Goal: Contribute content: Add original content to the website for others to see

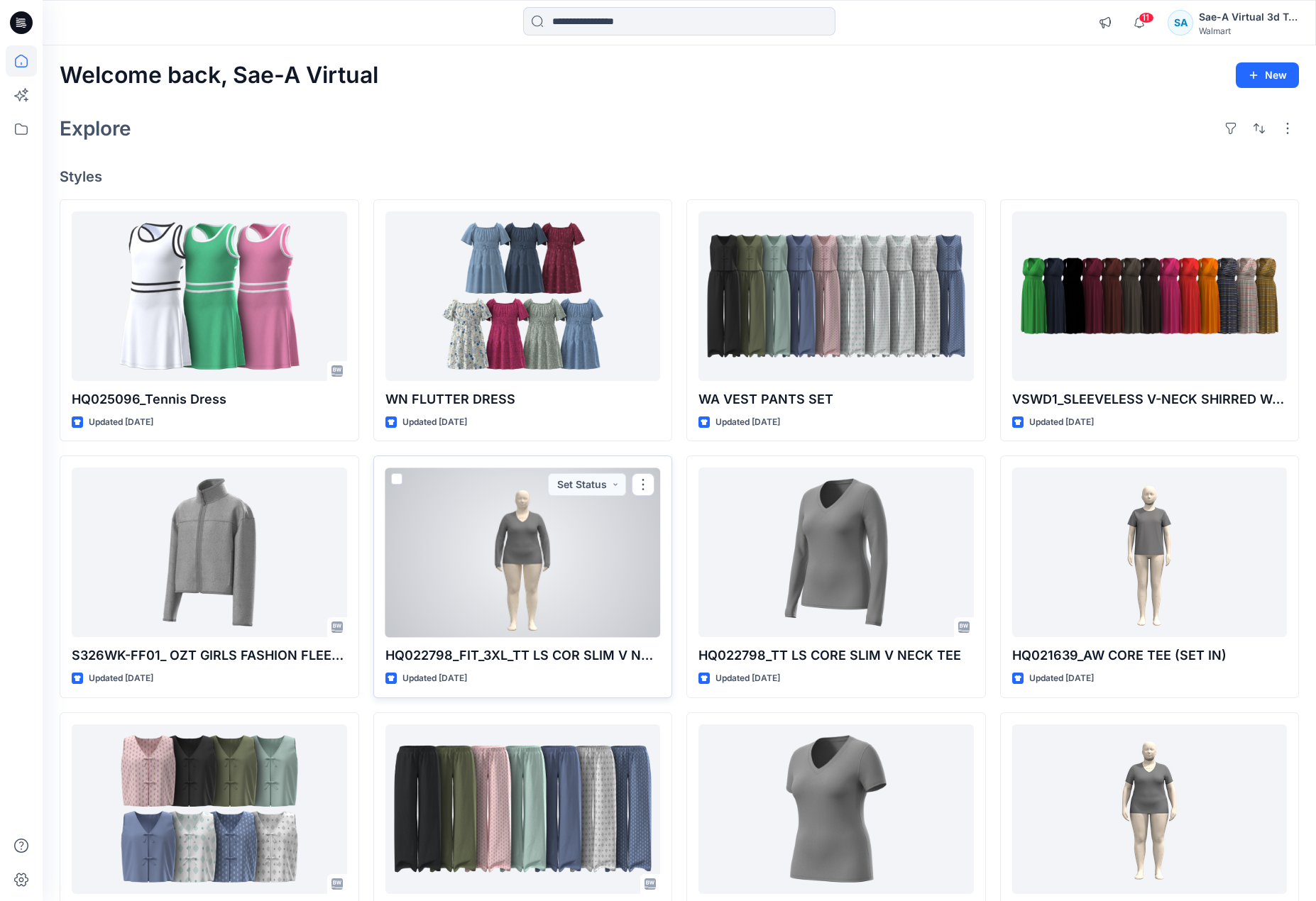
click at [550, 547] on div at bounding box center [523, 552] width 276 height 169
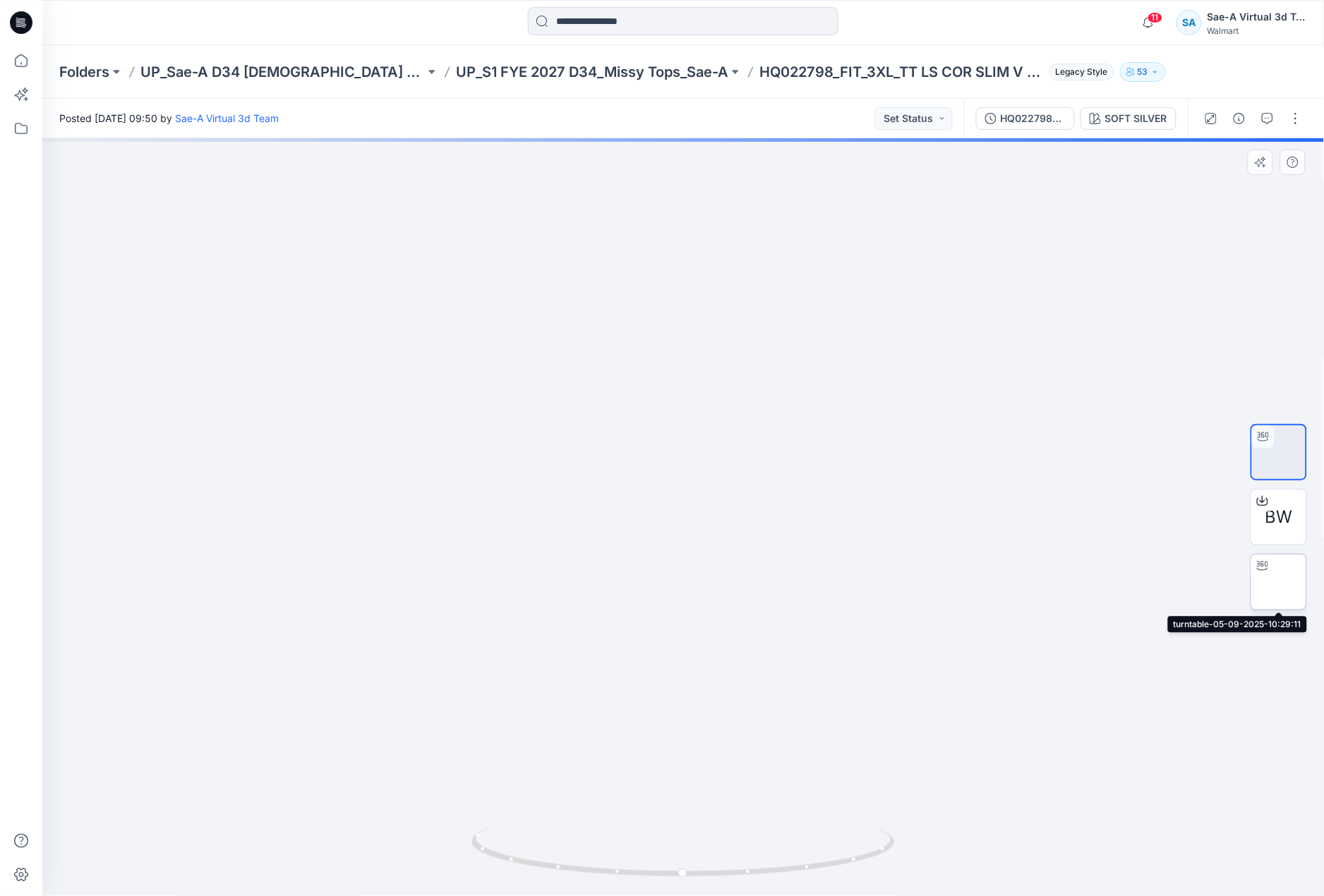
click at [1279, 582] on img at bounding box center [1279, 582] width 0 height 0
click at [1302, 115] on button "button" at bounding box center [1297, 119] width 23 height 23
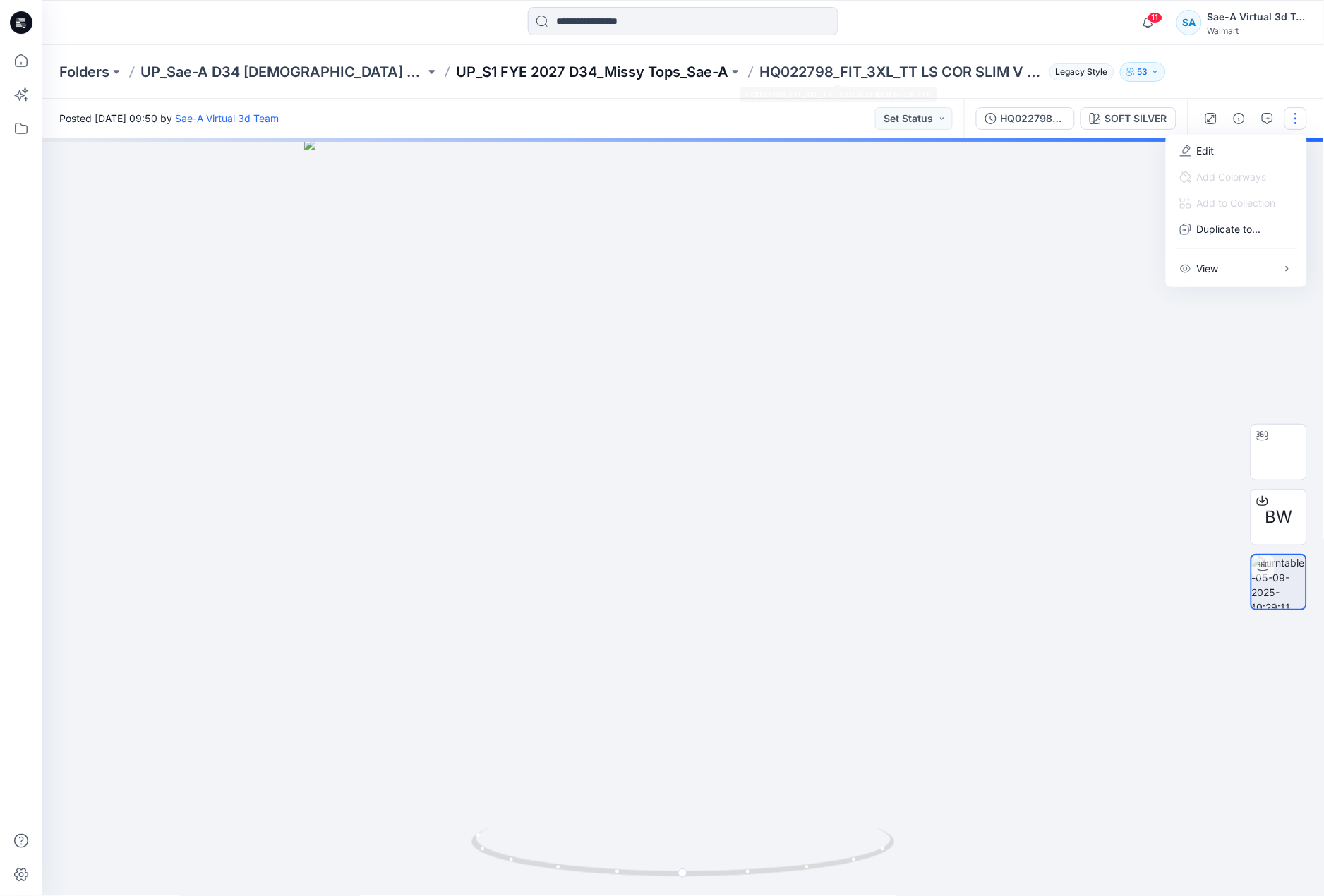
click at [643, 74] on p "UP_S1 FYE 2027 D34_Missy Tops_Sae-A" at bounding box center [591, 71] width 272 height 19
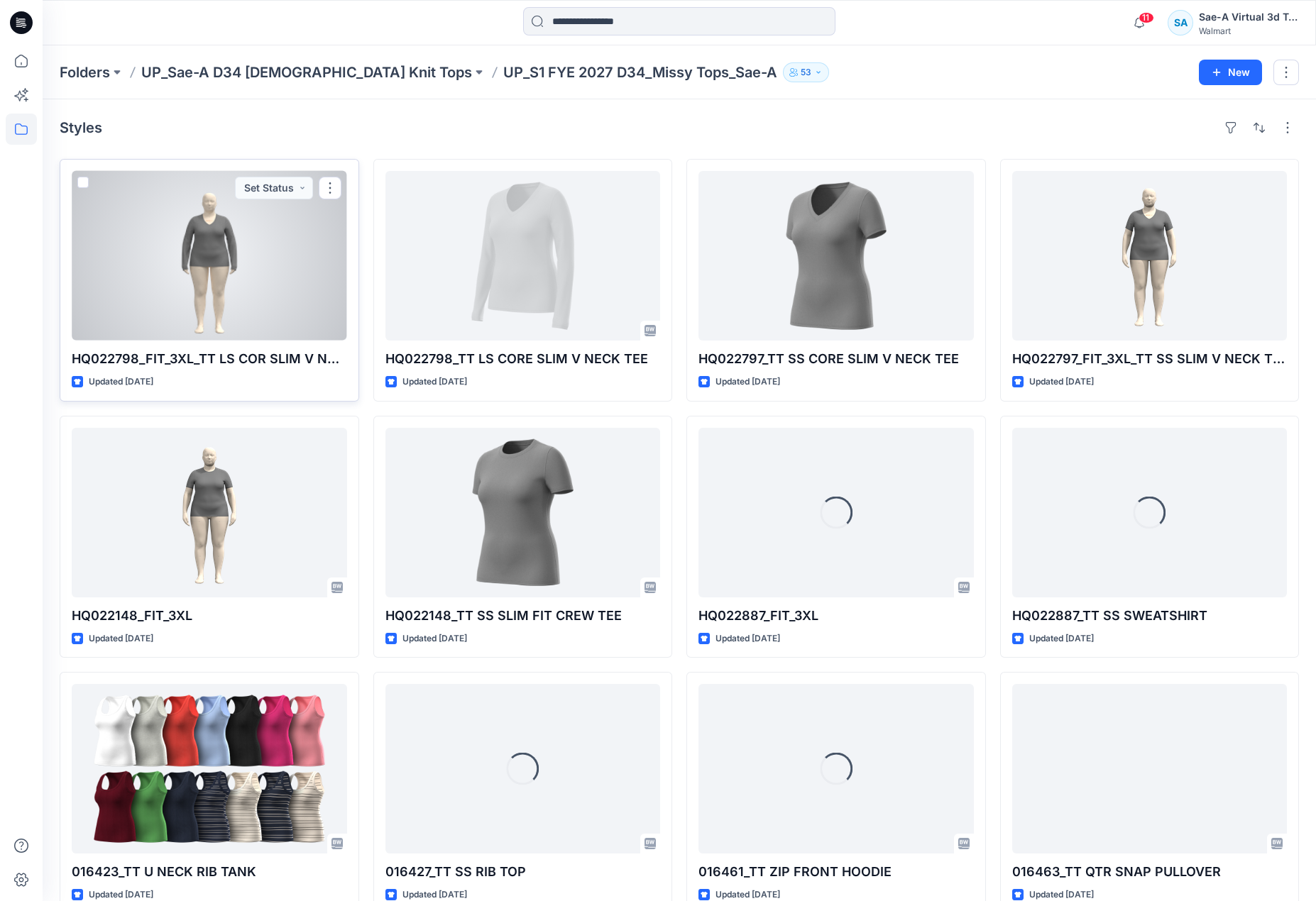
click at [226, 258] on div at bounding box center [209, 255] width 276 height 169
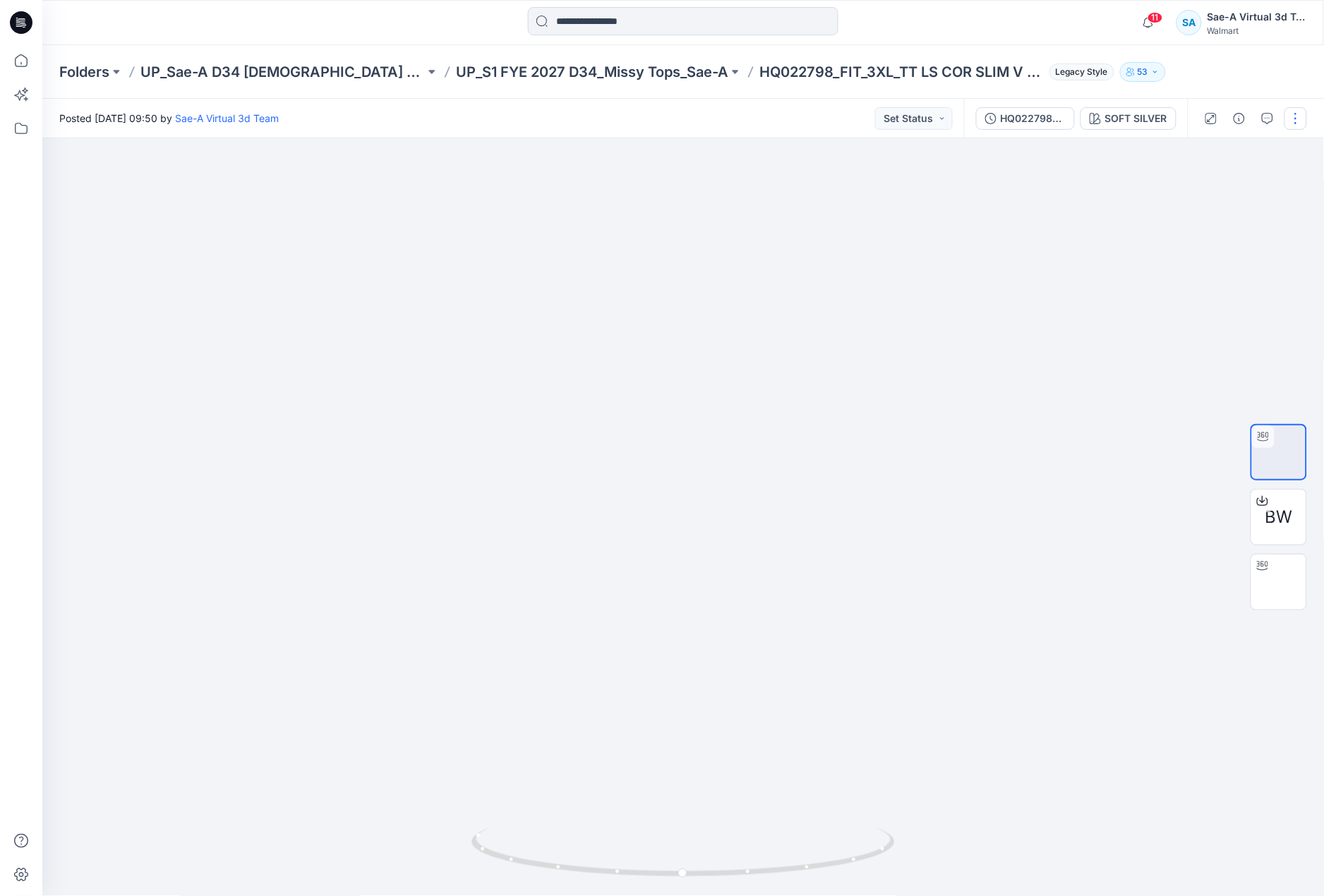
click at [1301, 116] on button "button" at bounding box center [1297, 119] width 23 height 23
click at [1217, 177] on span "Add Colorways" at bounding box center [1224, 177] width 109 height 26
click at [1216, 147] on button "Edit" at bounding box center [1236, 151] width 130 height 26
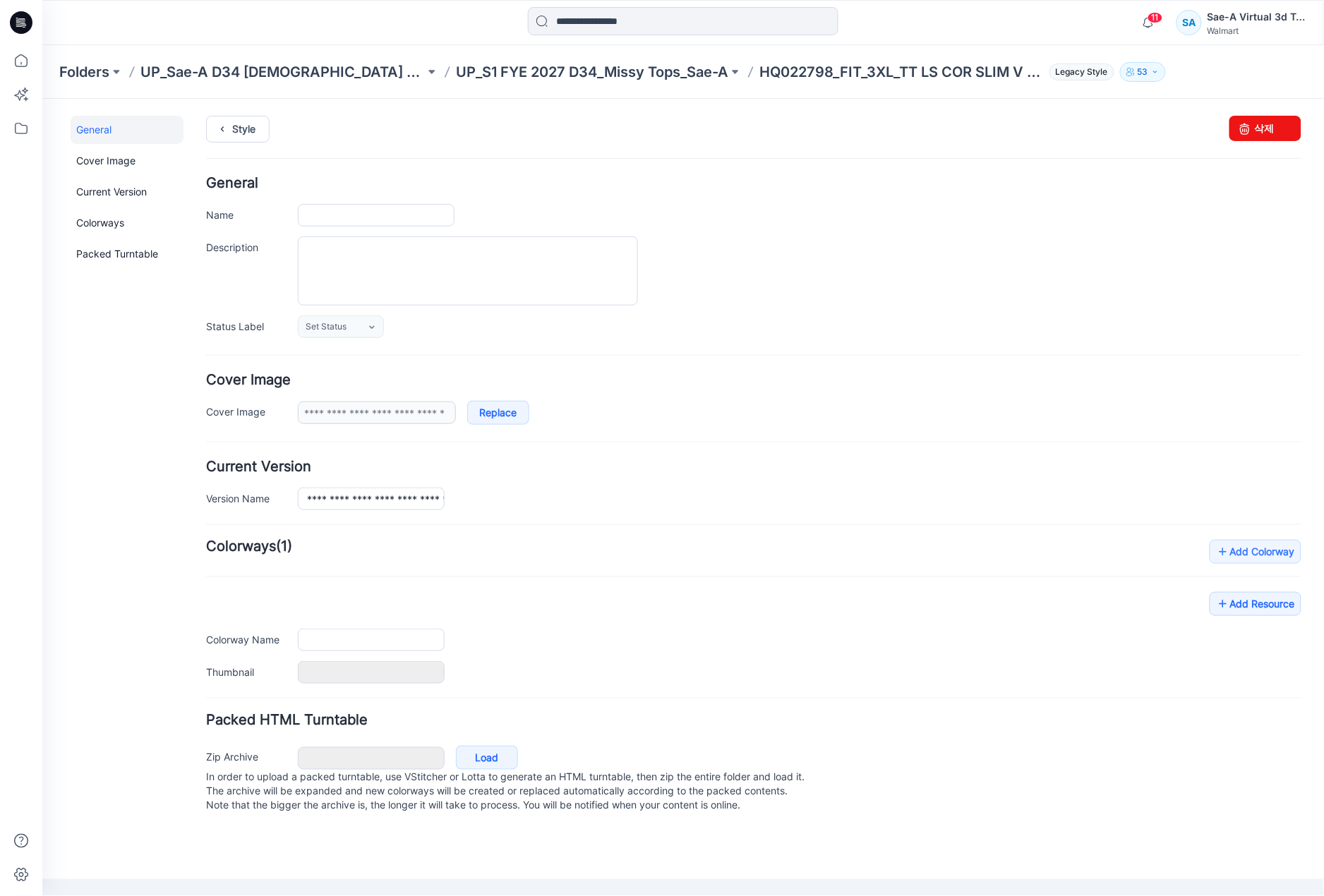
type input "**********"
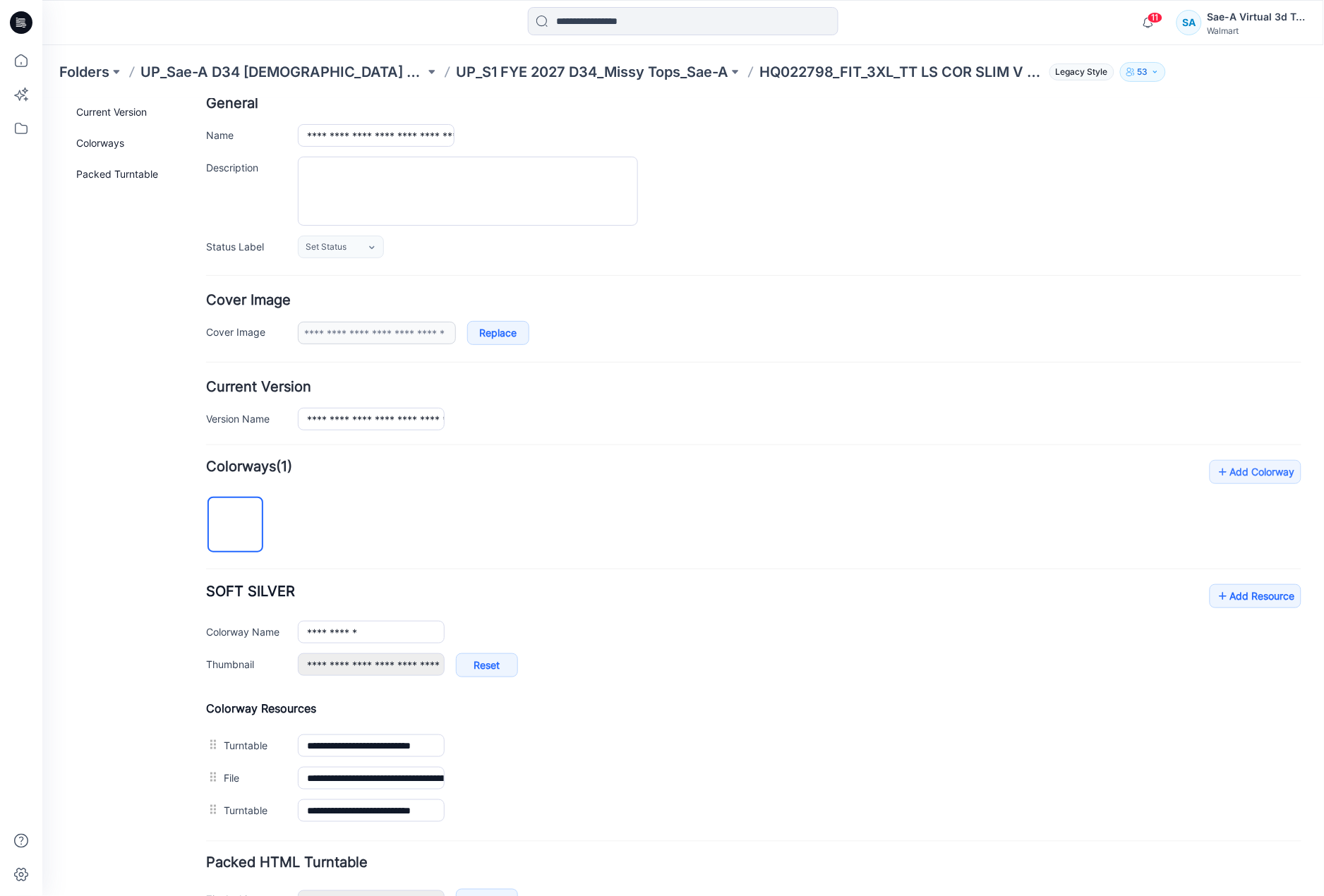
scroll to position [175, 0]
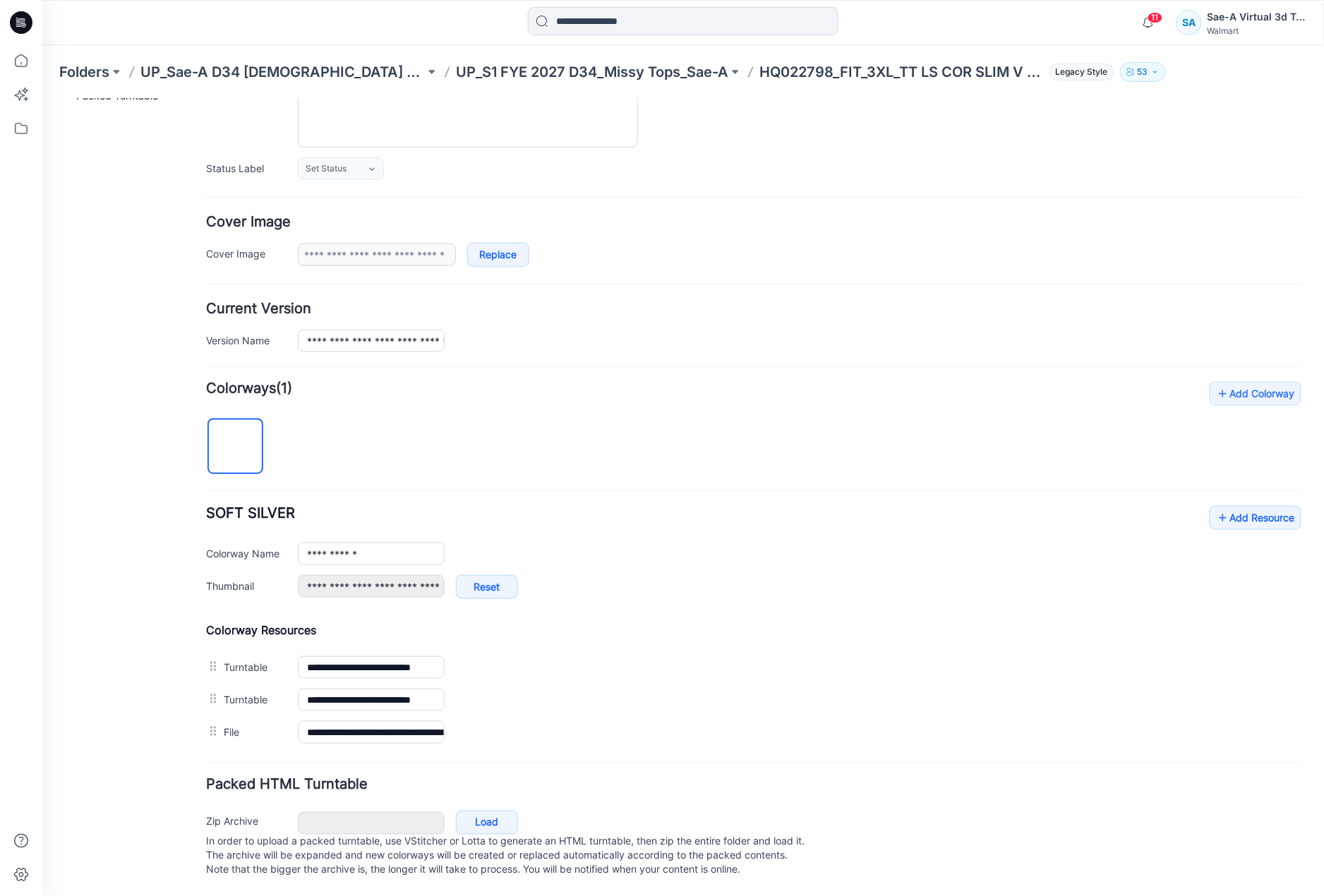
drag, startPoint x: 218, startPoint y: 721, endPoint x: 632, endPoint y: 658, distance: 418.8
click at [41, 98] on link "Set as Thumbnail" at bounding box center [41, 98] width 0 height 0
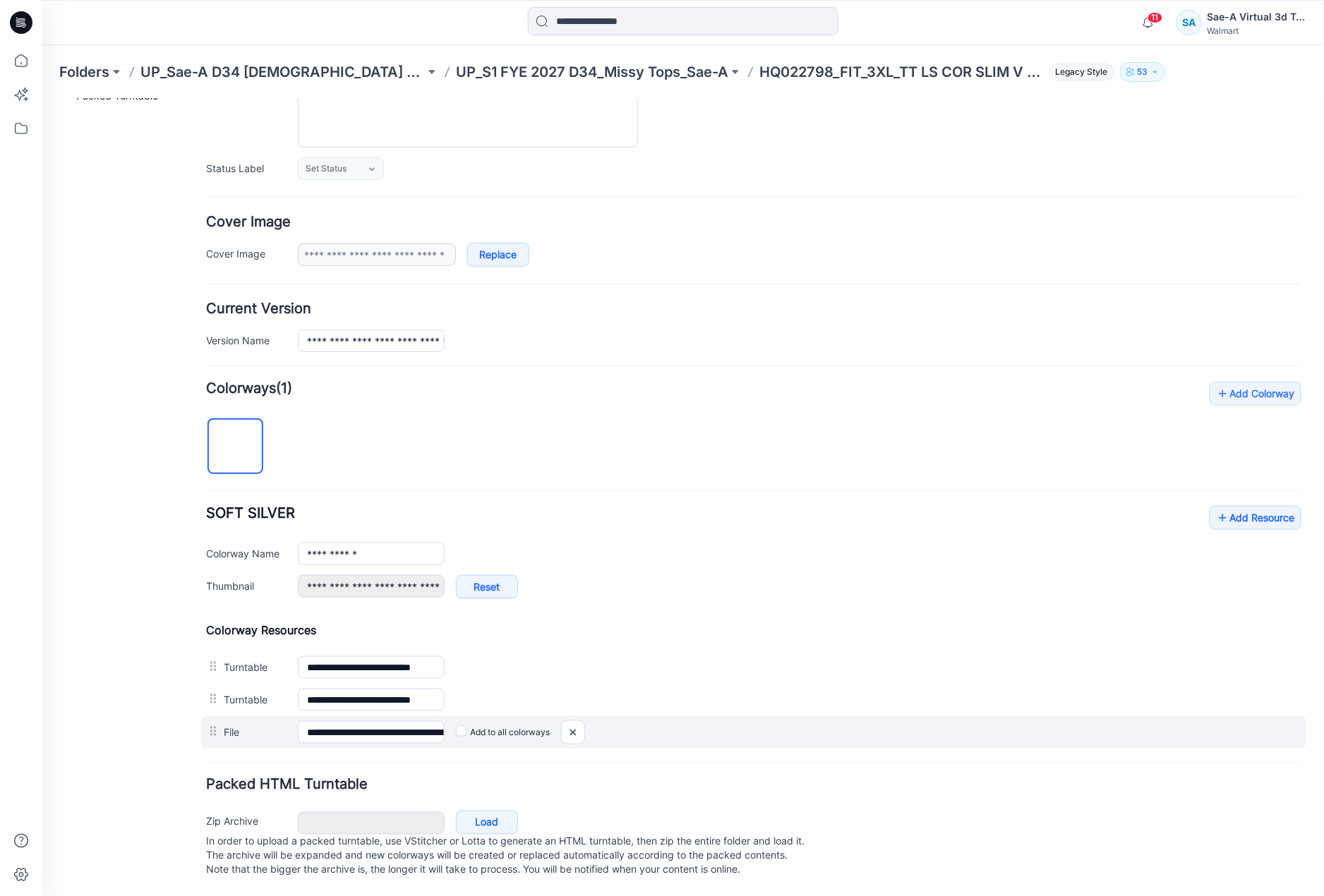
type input "**********"
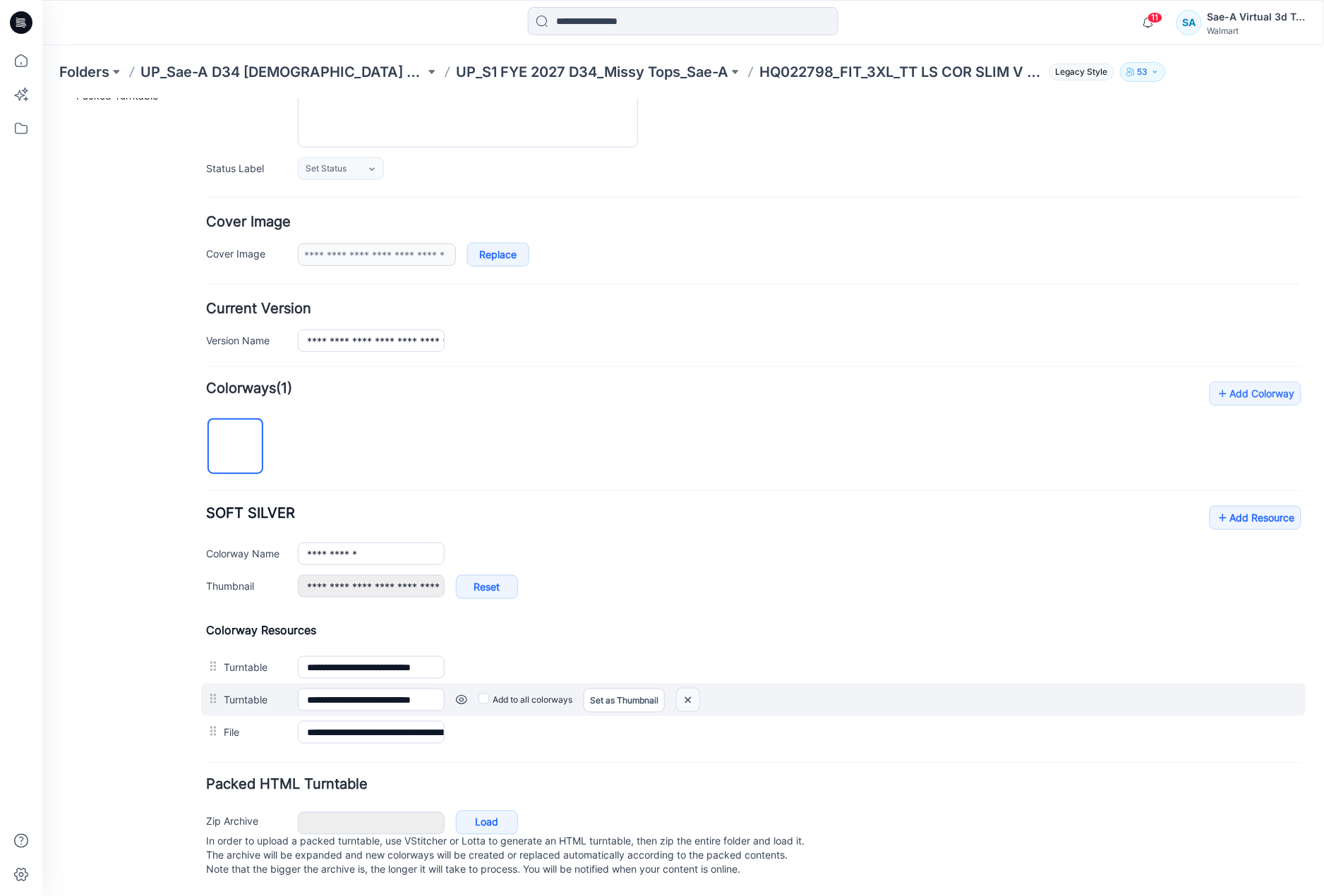
drag, startPoint x: 693, startPoint y: 682, endPoint x: 785, endPoint y: 193, distance: 497.6
click at [693, 688] on img at bounding box center [688, 700] width 23 height 23
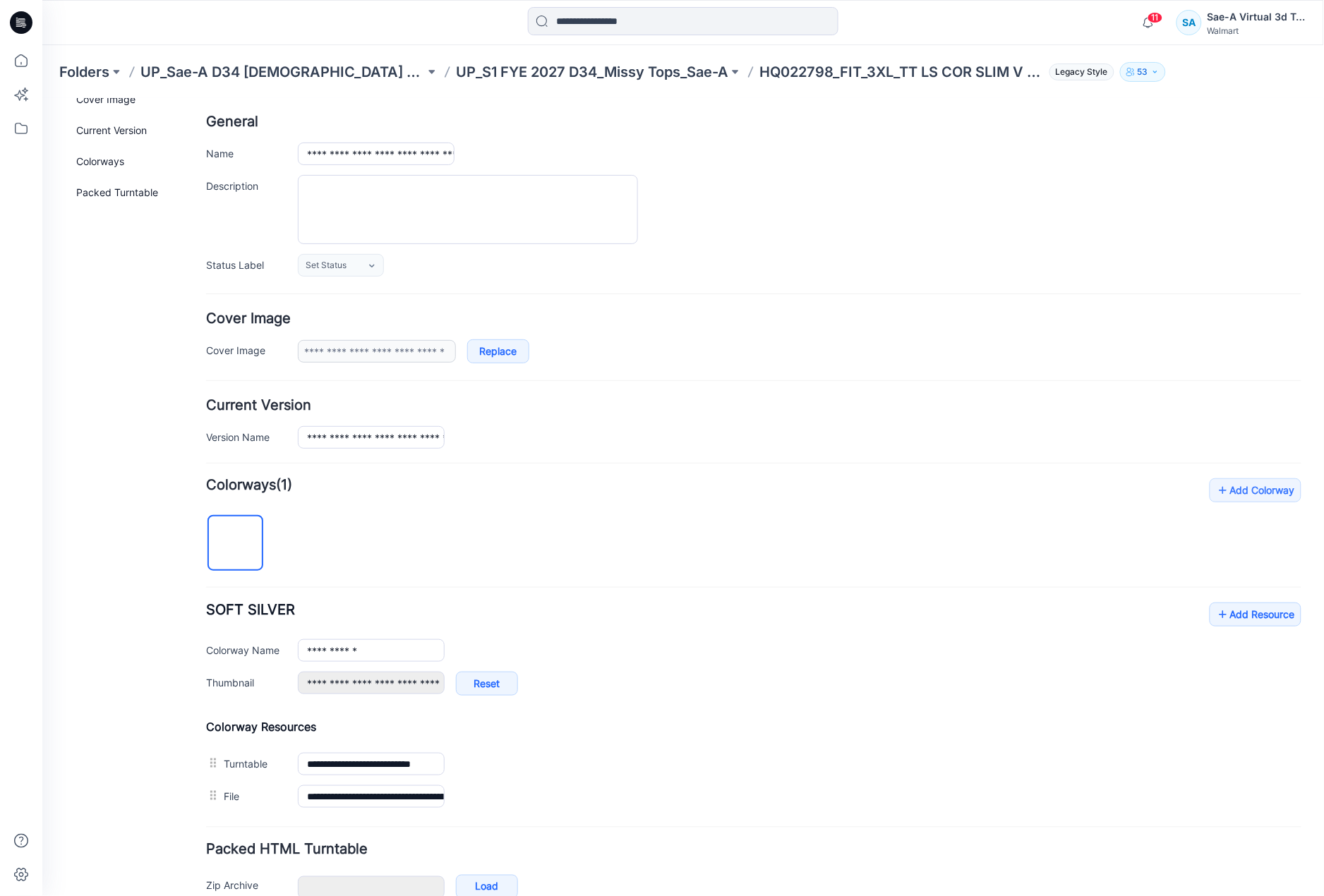
scroll to position [0, 0]
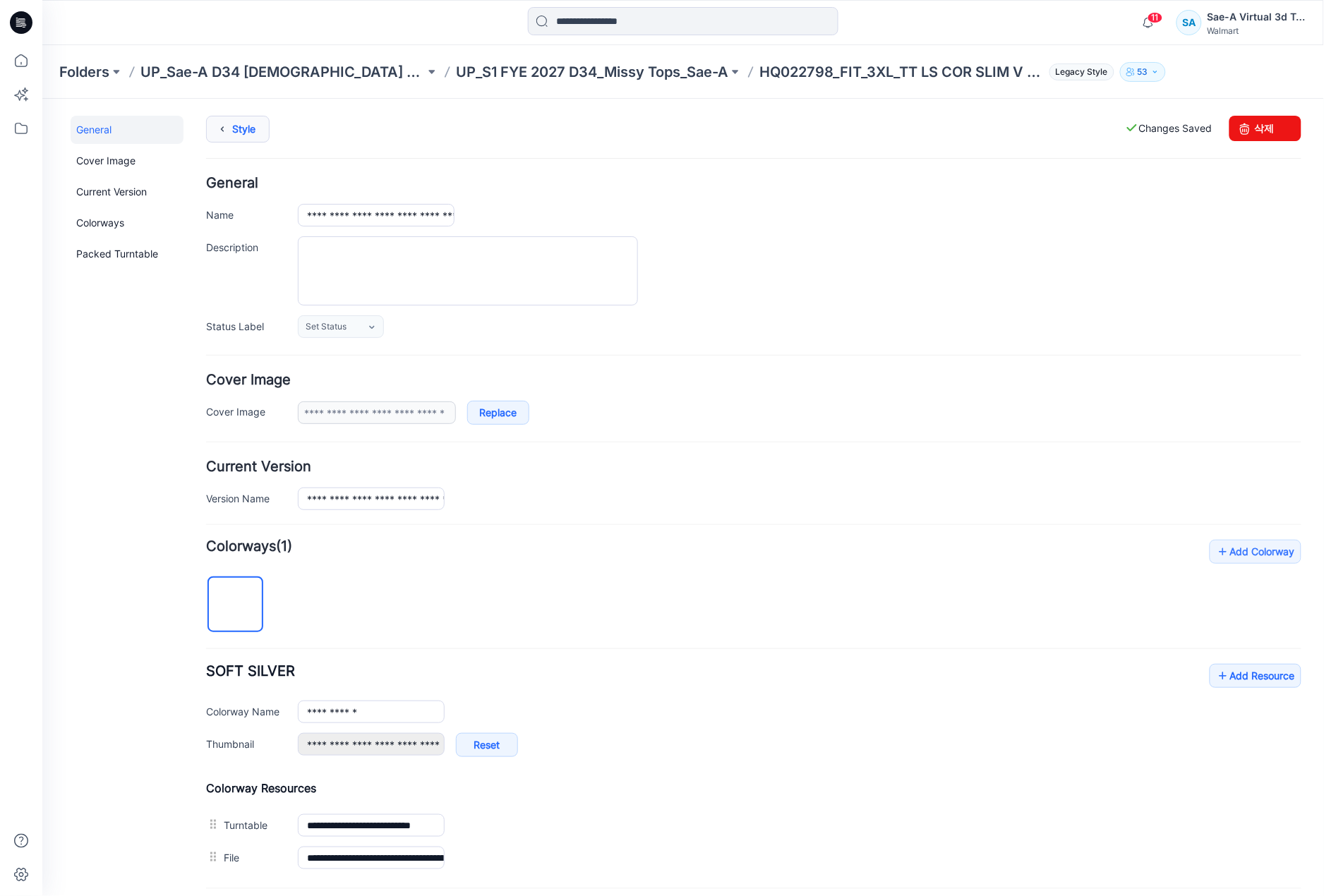
click at [210, 126] on link "Style" at bounding box center [237, 129] width 63 height 26
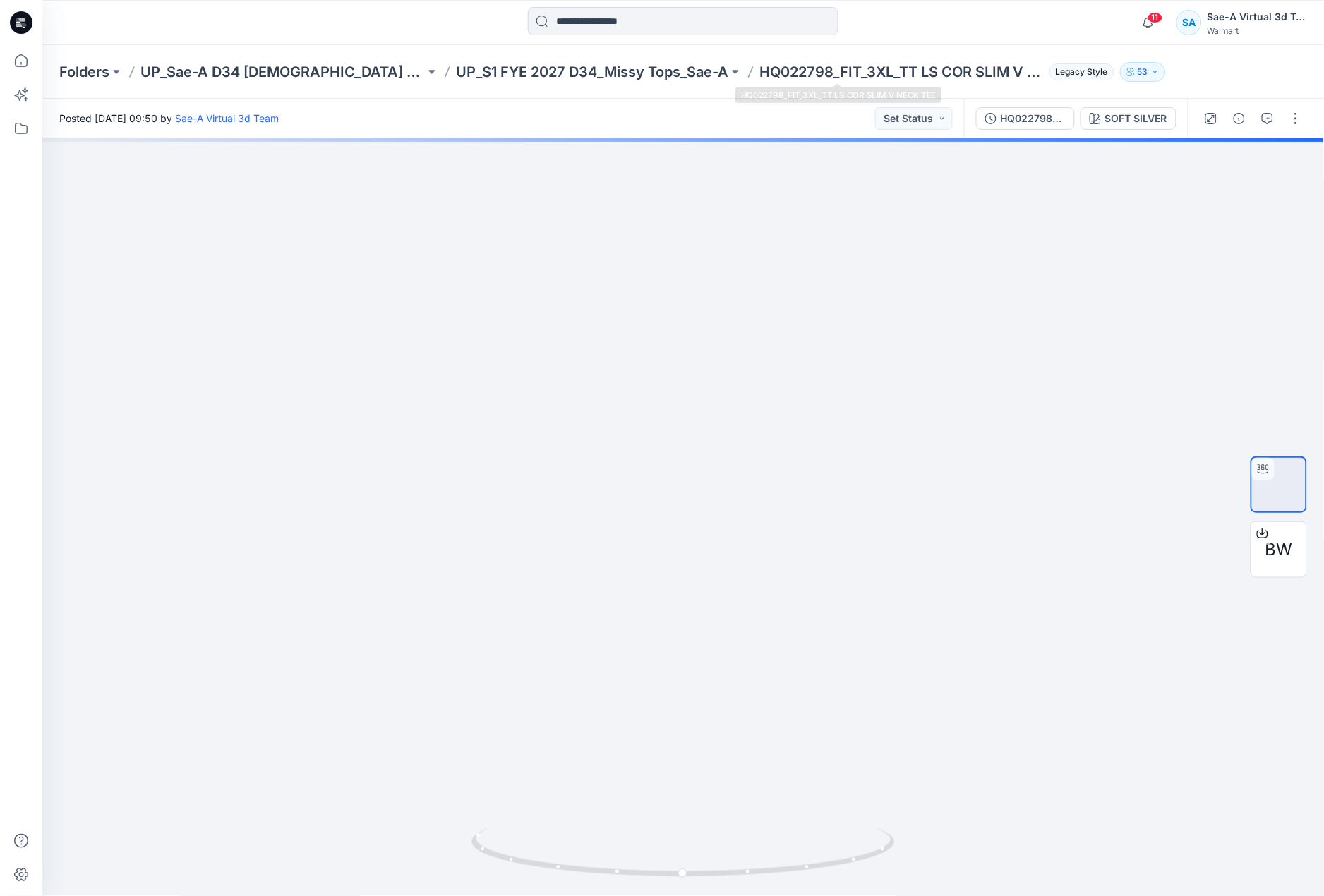
click at [760, 74] on p "HQ022798_FIT_3XL_TT LS COR SLIM V NECK TEE" at bounding box center [902, 71] width 285 height 19
click at [612, 76] on p "UP_S1 FYE 2027 D34_Missy Tops_Sae-A" at bounding box center [591, 71] width 272 height 19
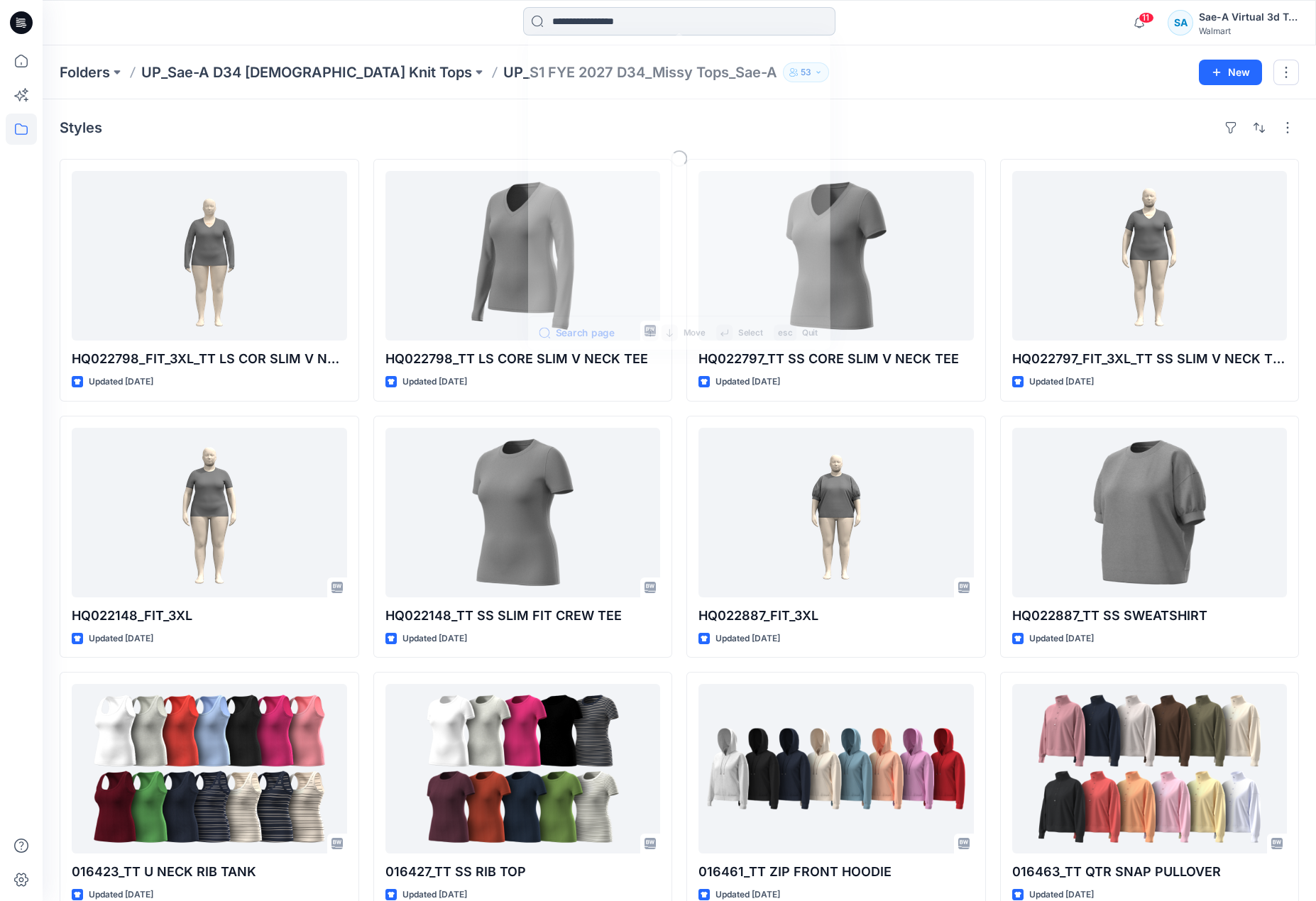
click at [574, 12] on input at bounding box center [679, 21] width 312 height 28
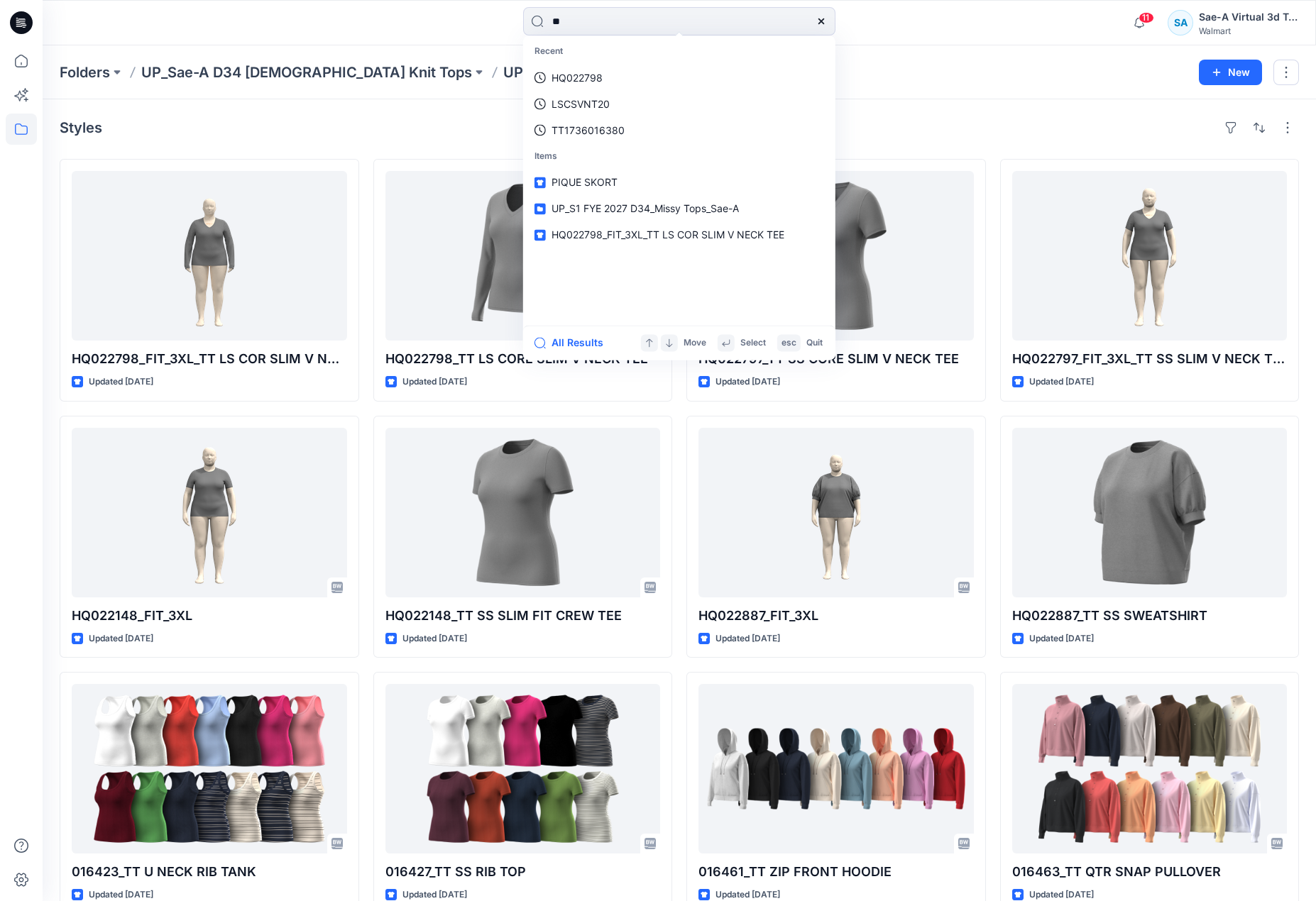
type input "*"
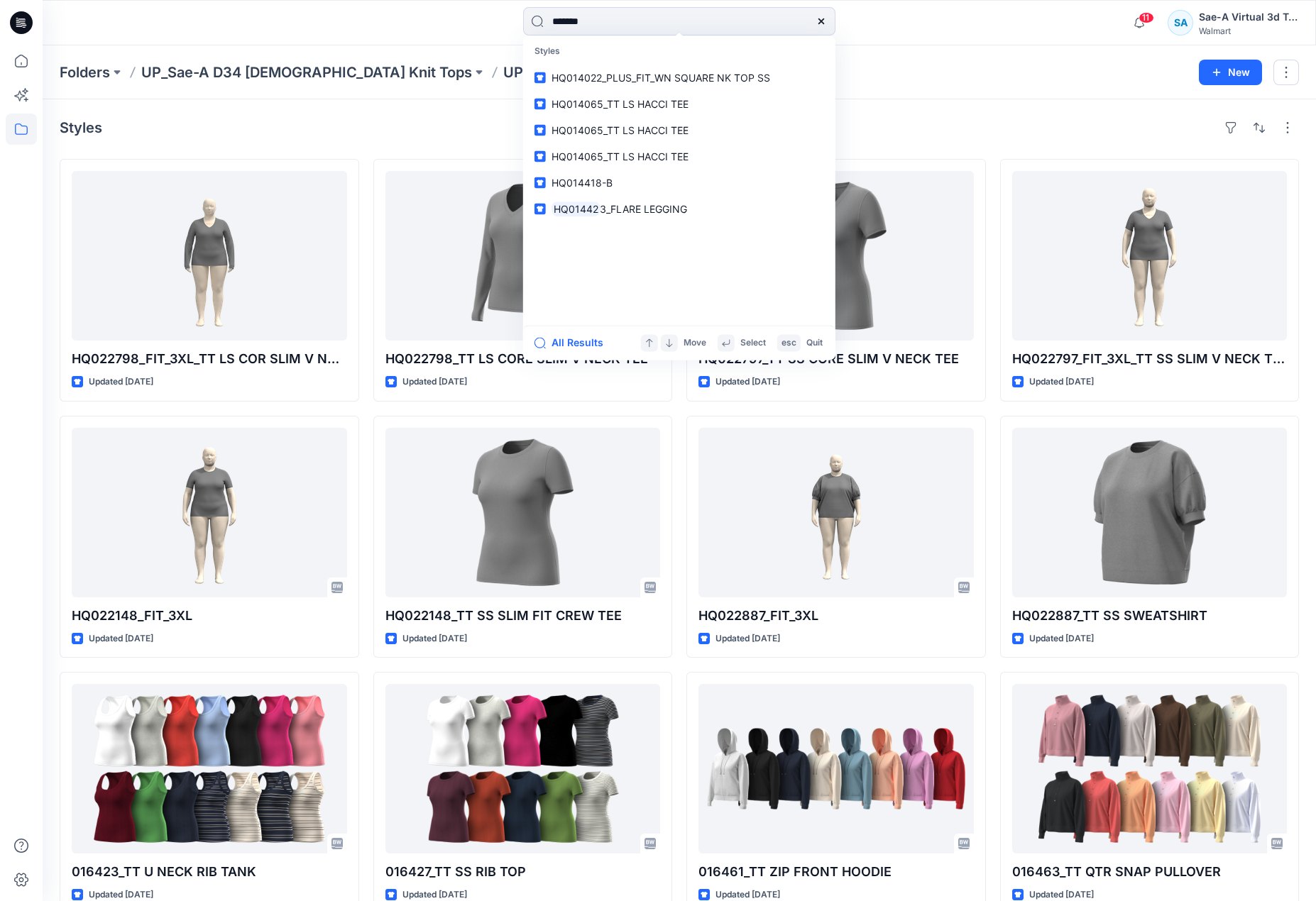
type input "********"
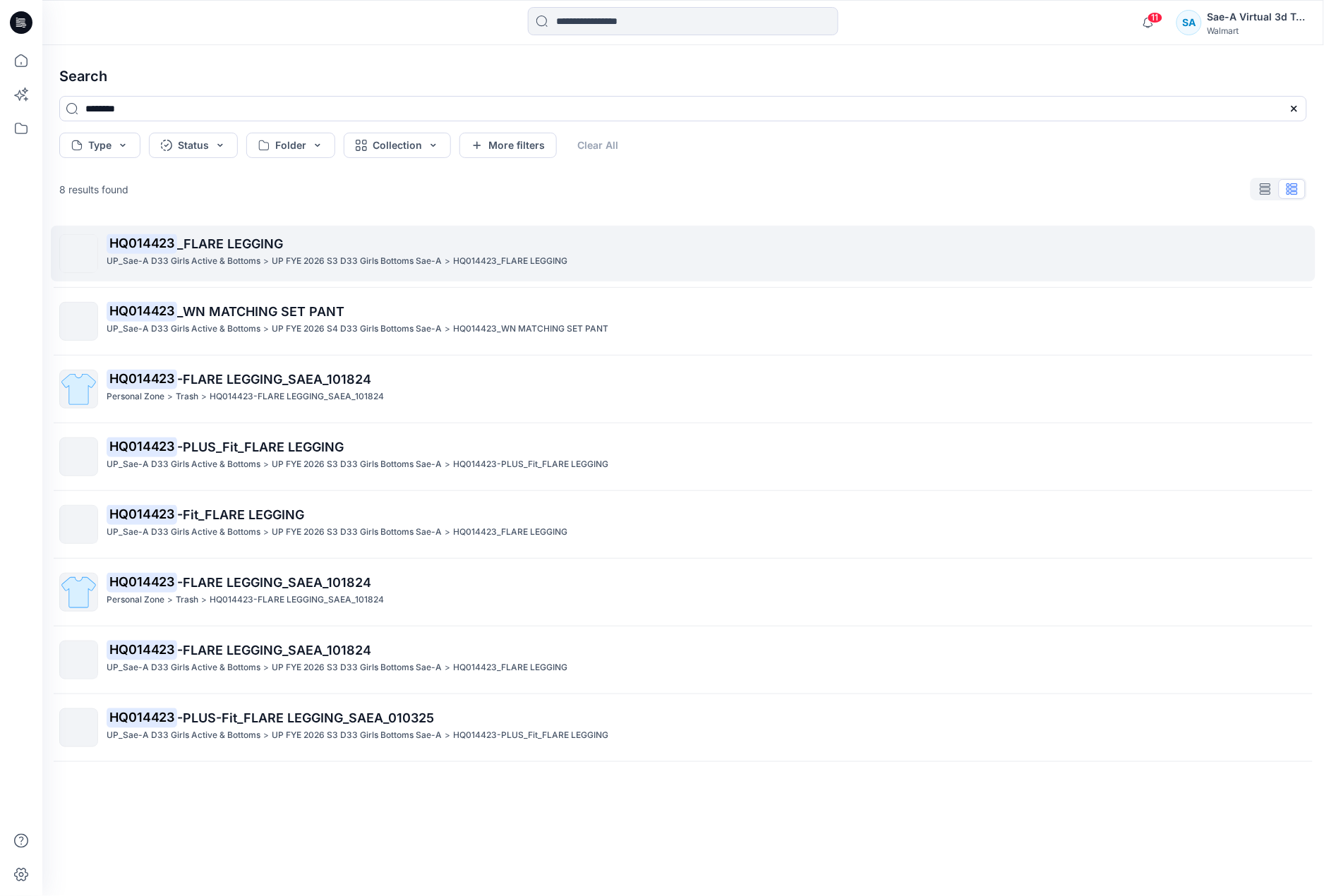
click at [223, 234] on p "HQ014423 _FLARE LEGGING" at bounding box center [706, 244] width 1200 height 19
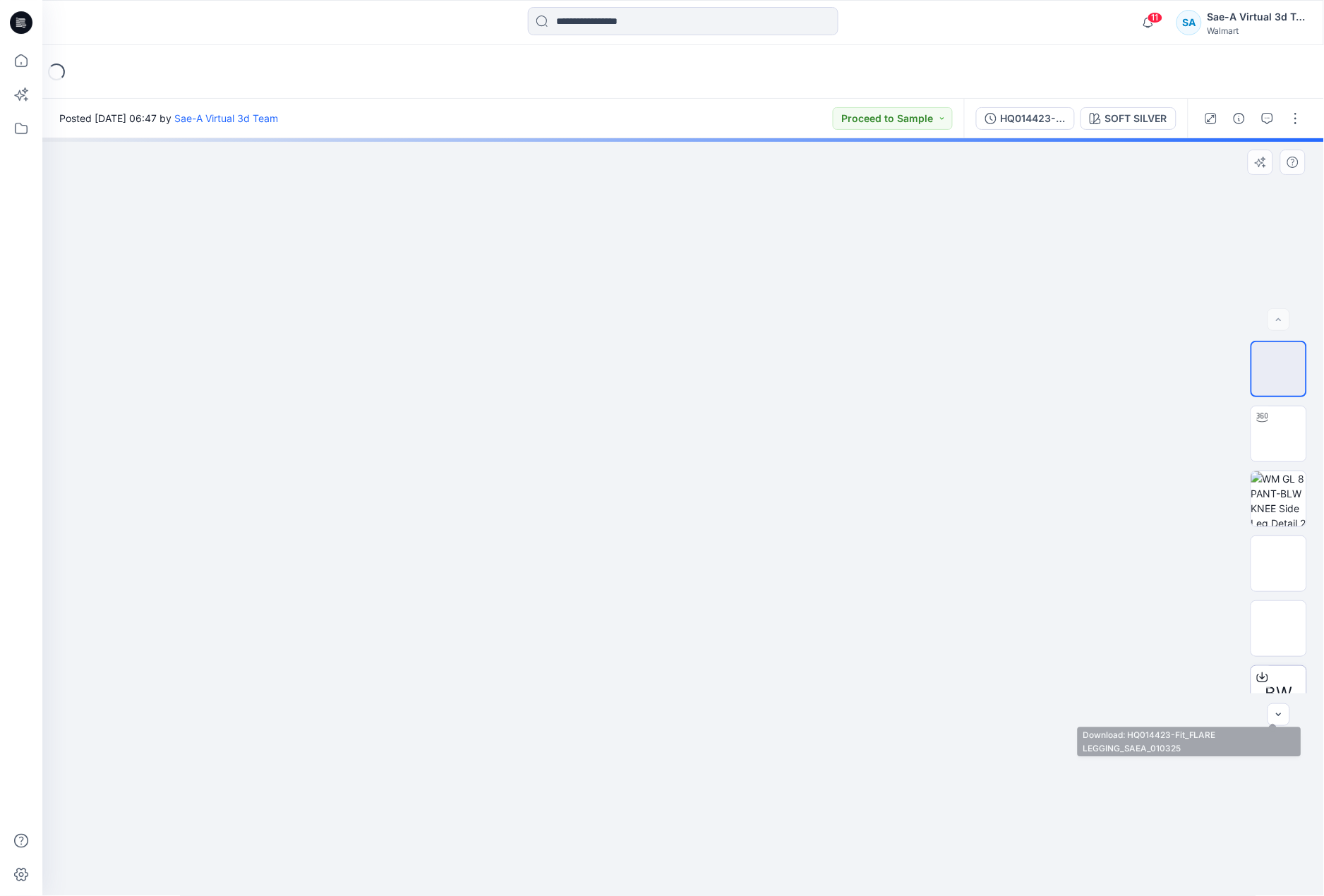
click at [1252, 678] on div at bounding box center [1263, 678] width 23 height 23
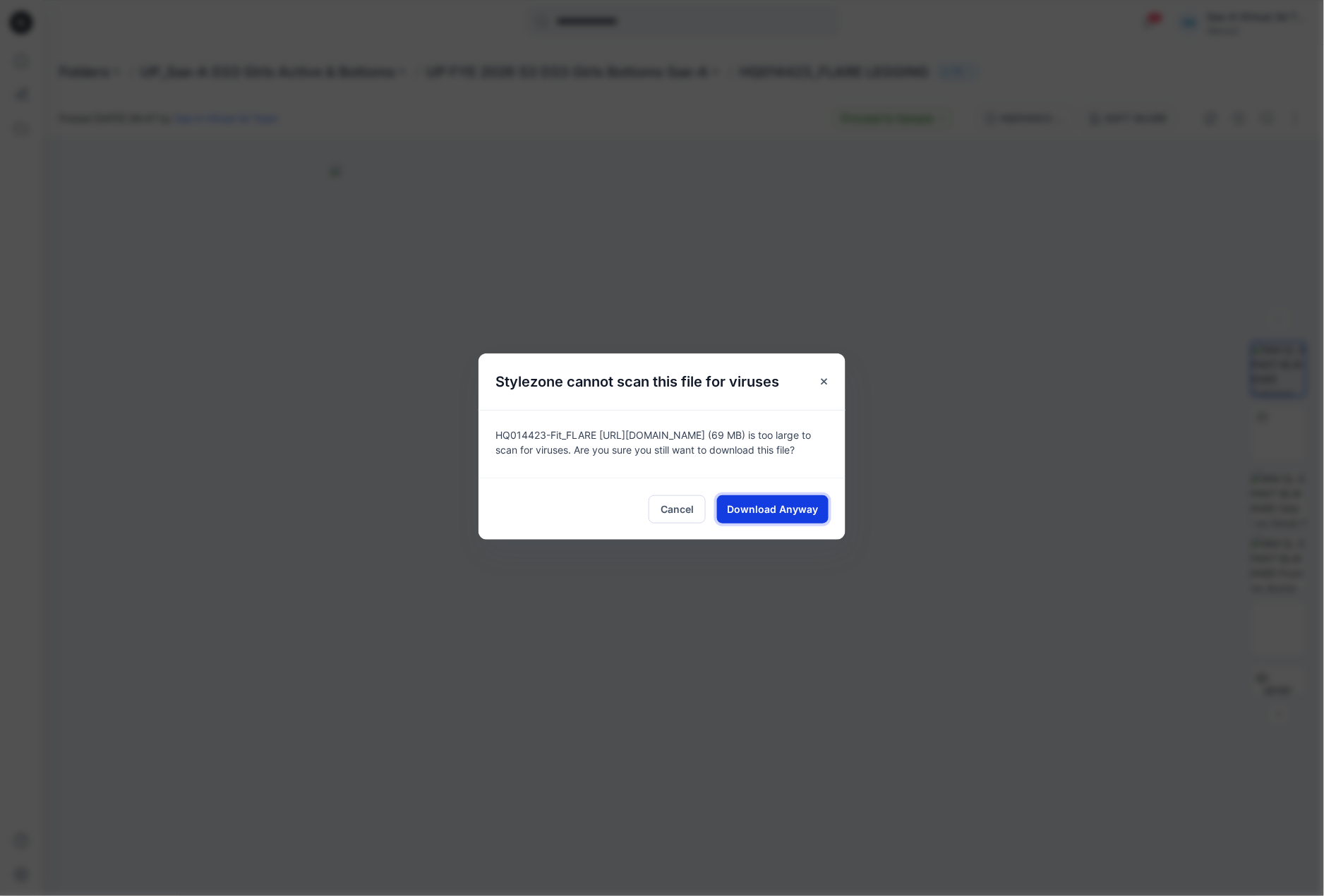
click at [764, 511] on span "Download Anyway" at bounding box center [773, 508] width 91 height 15
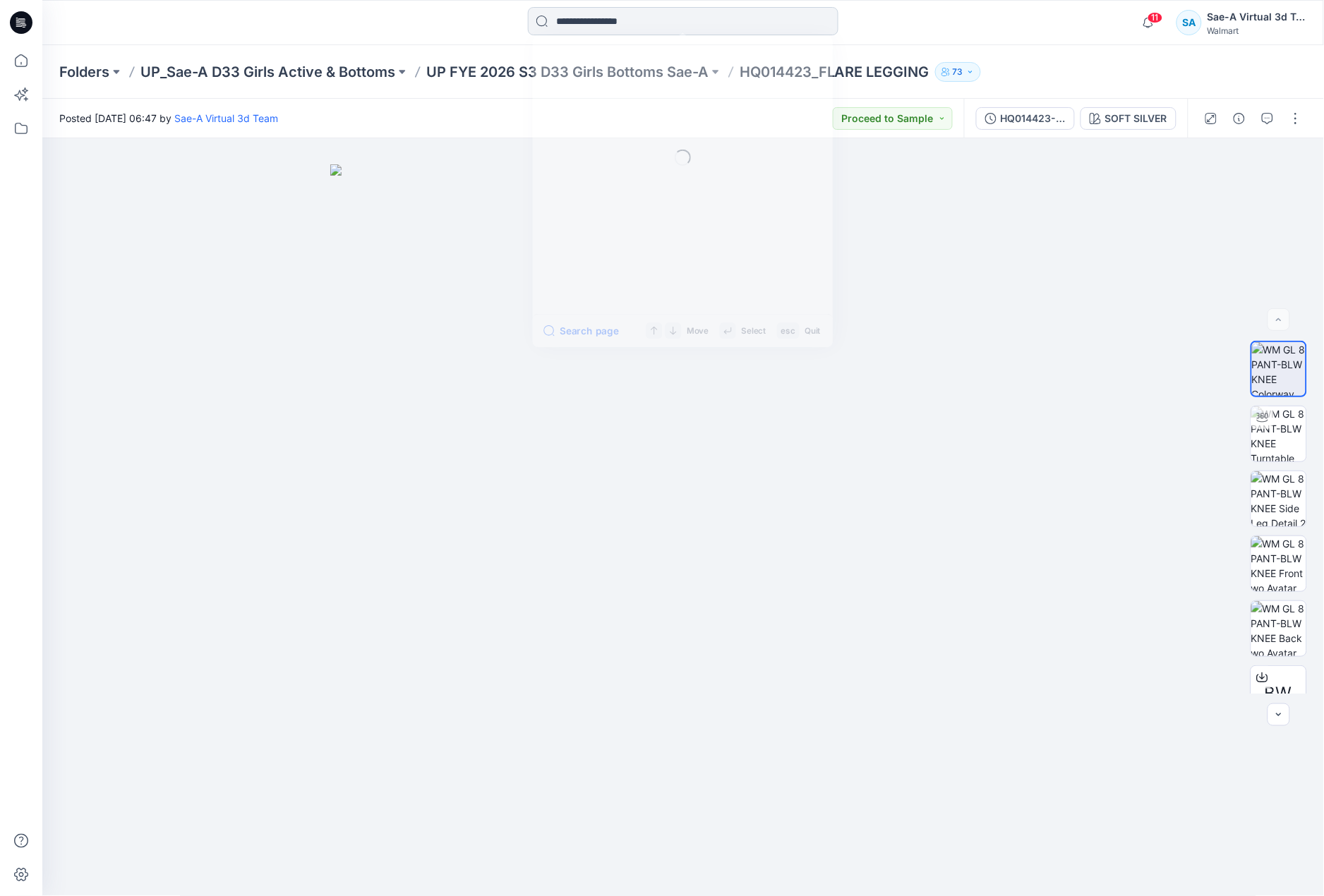
click at [671, 20] on input at bounding box center [683, 21] width 310 height 28
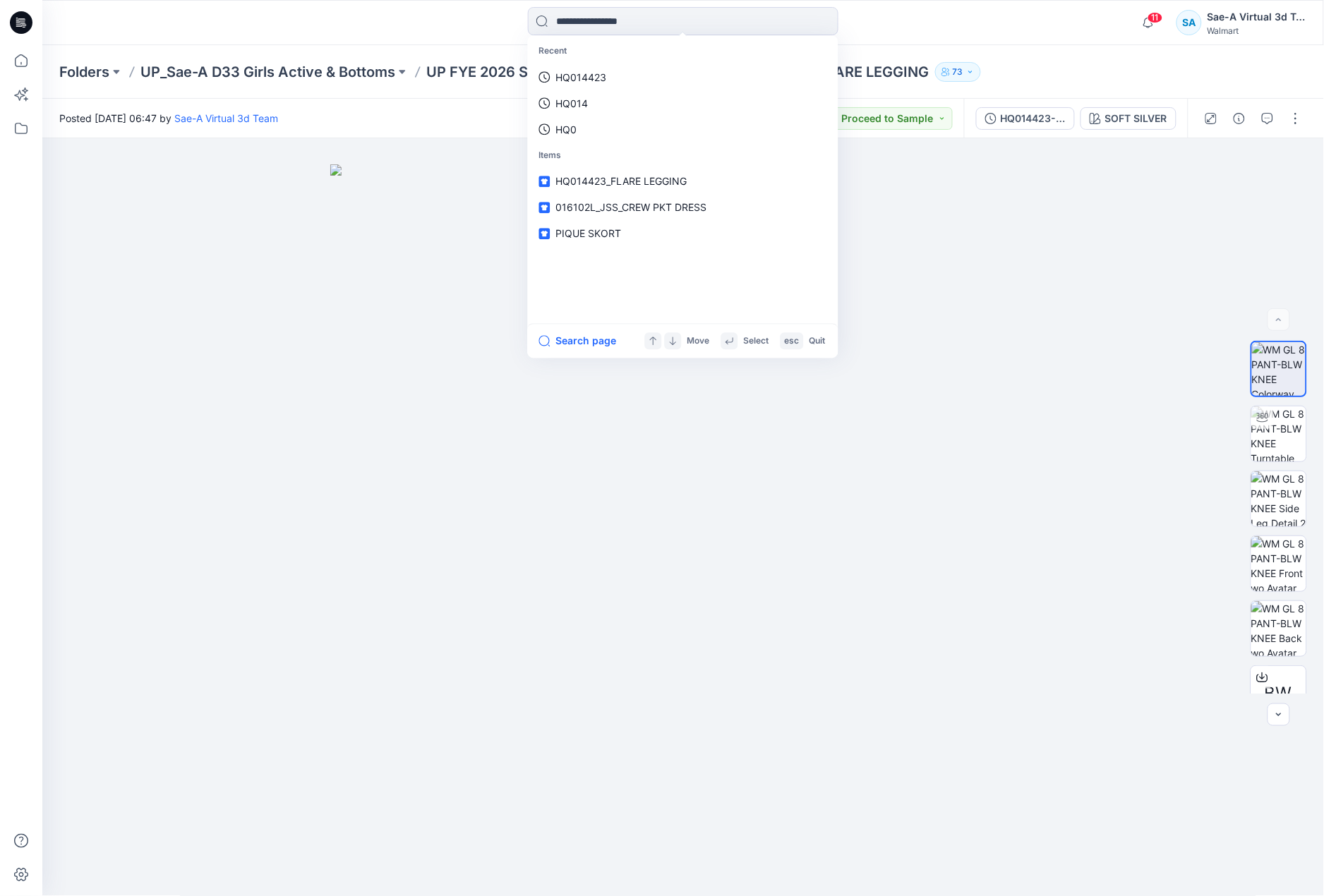
click at [952, 41] on div "Recent HQ014423 HQ014 HQ0 Items HQ014423_FLARE LEGGING 016102L_JSS_CREW PKT DRE…" at bounding box center [683, 22] width 1282 height 45
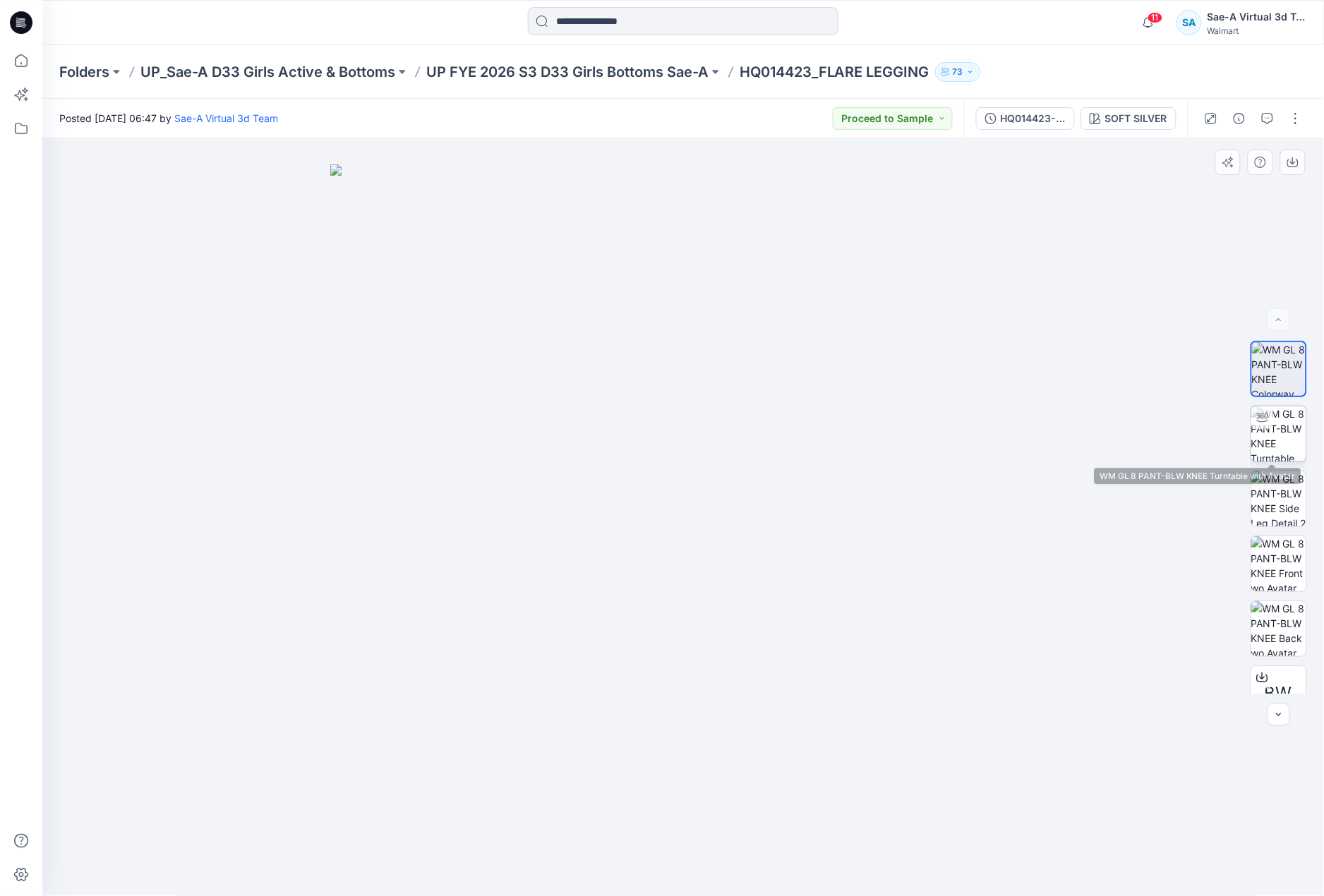
click at [1282, 440] on img at bounding box center [1279, 433] width 55 height 55
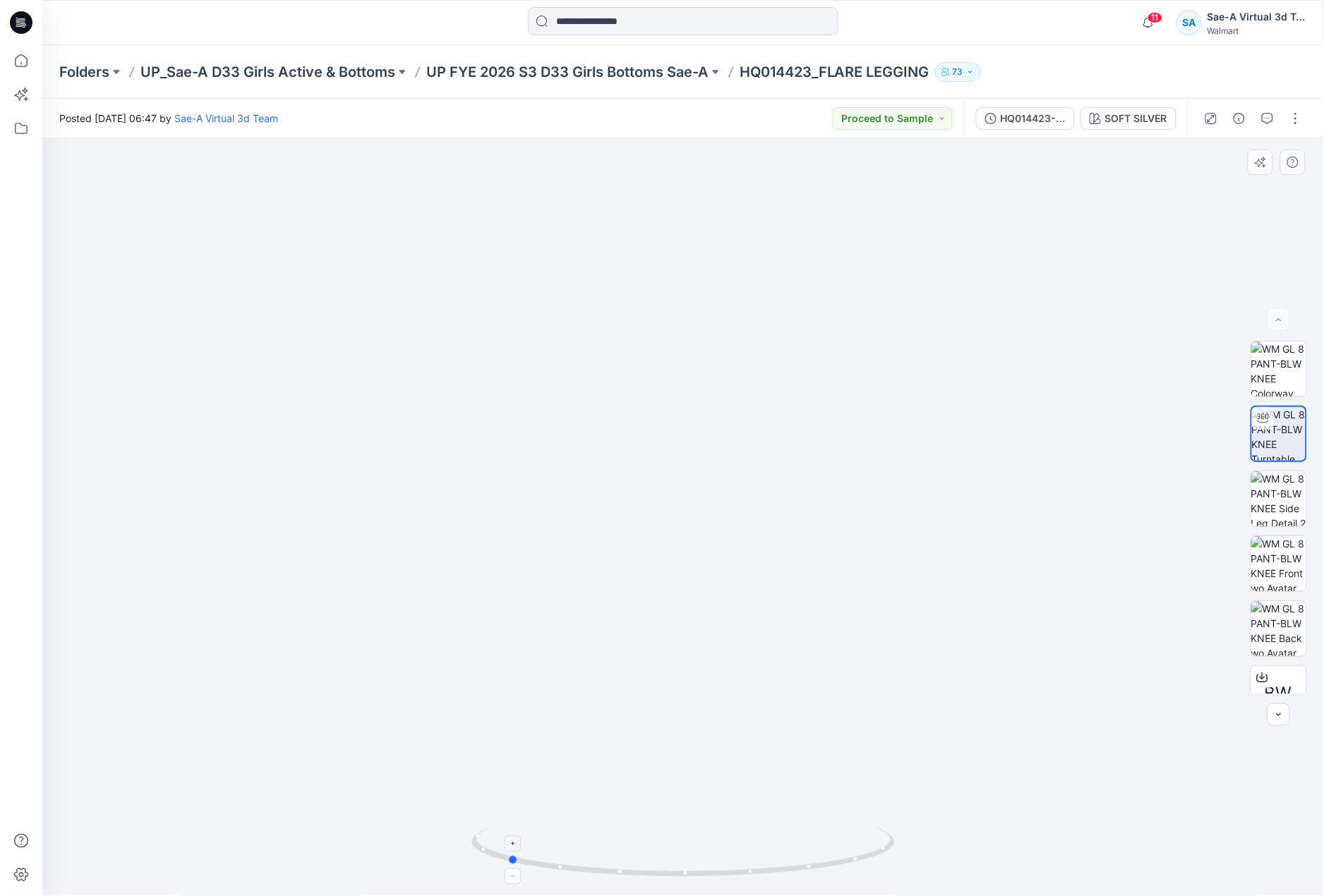
drag, startPoint x: 837, startPoint y: 868, endPoint x: 661, endPoint y: 880, distance: 176.4
click at [661, 880] on icon at bounding box center [685, 854] width 428 height 53
drag, startPoint x: 801, startPoint y: 874, endPoint x: 697, endPoint y: 879, distance: 104.1
click at [697, 879] on icon at bounding box center [685, 854] width 428 height 53
drag, startPoint x: 837, startPoint y: 859, endPoint x: 748, endPoint y: 882, distance: 91.9
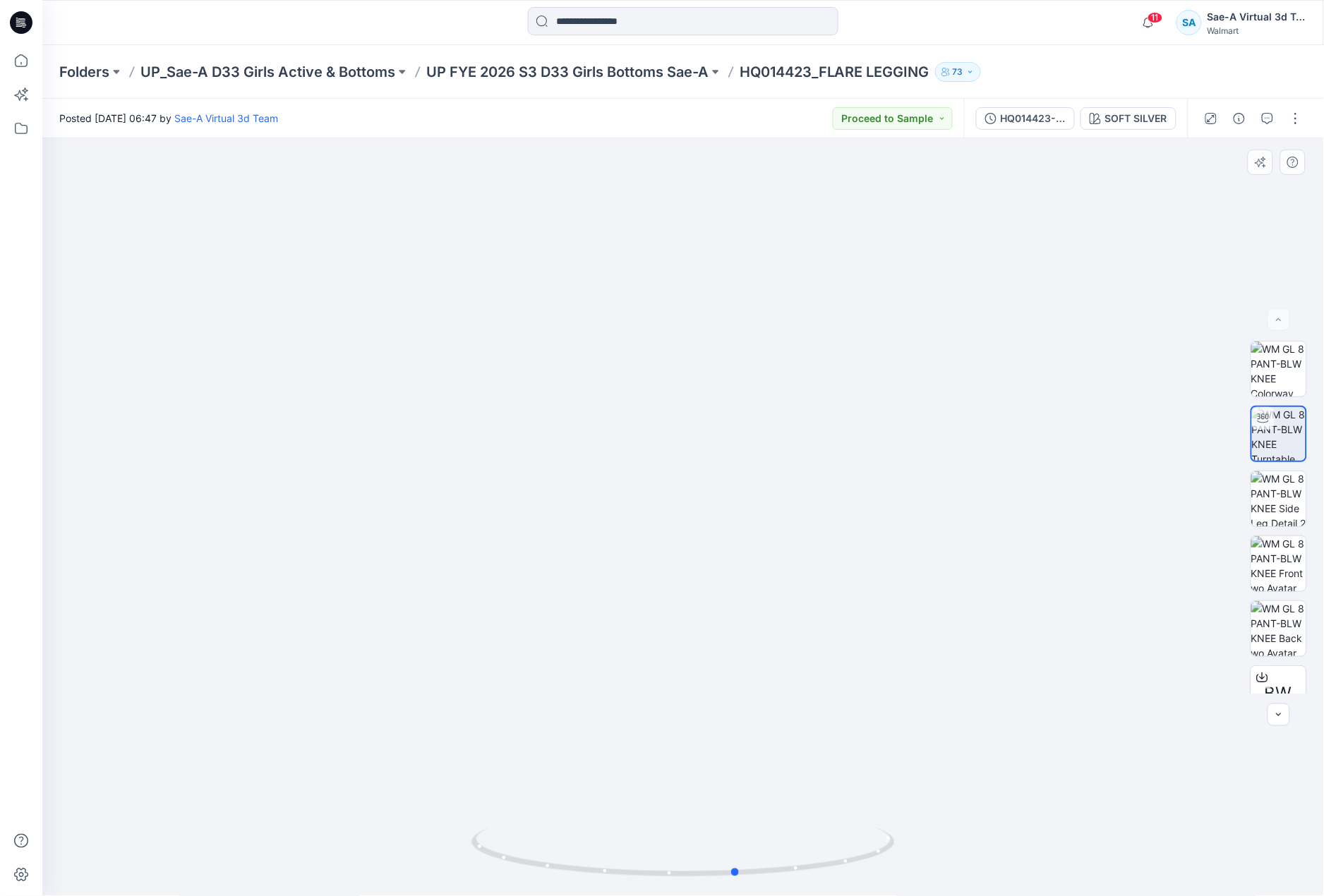
click at [748, 882] on div at bounding box center [683, 517] width 1282 height 758
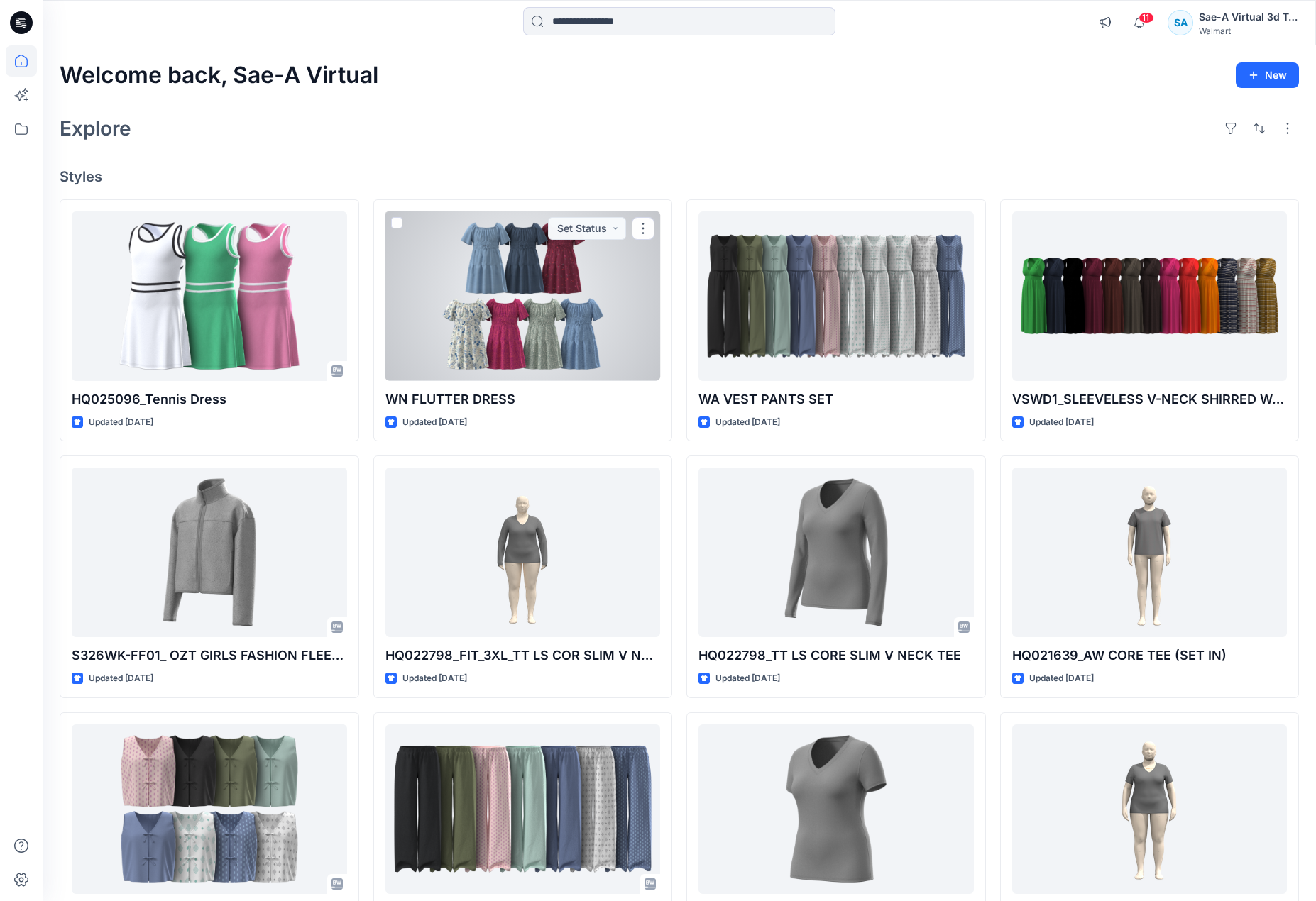
click at [471, 326] on div at bounding box center [523, 296] width 276 height 169
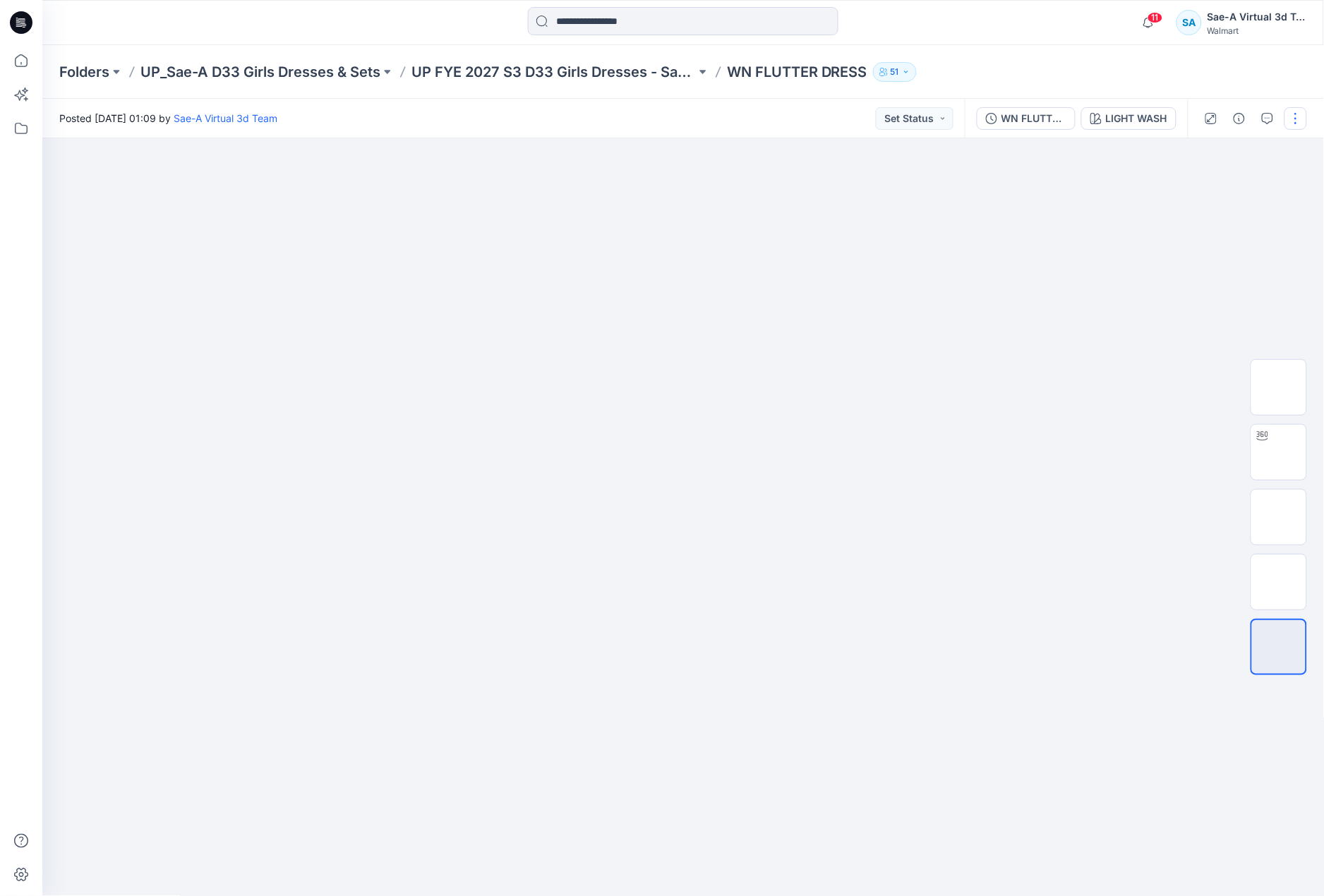
click at [1304, 129] on button "button" at bounding box center [1297, 119] width 23 height 23
click at [1228, 181] on button "Edit" at bounding box center [1236, 190] width 130 height 26
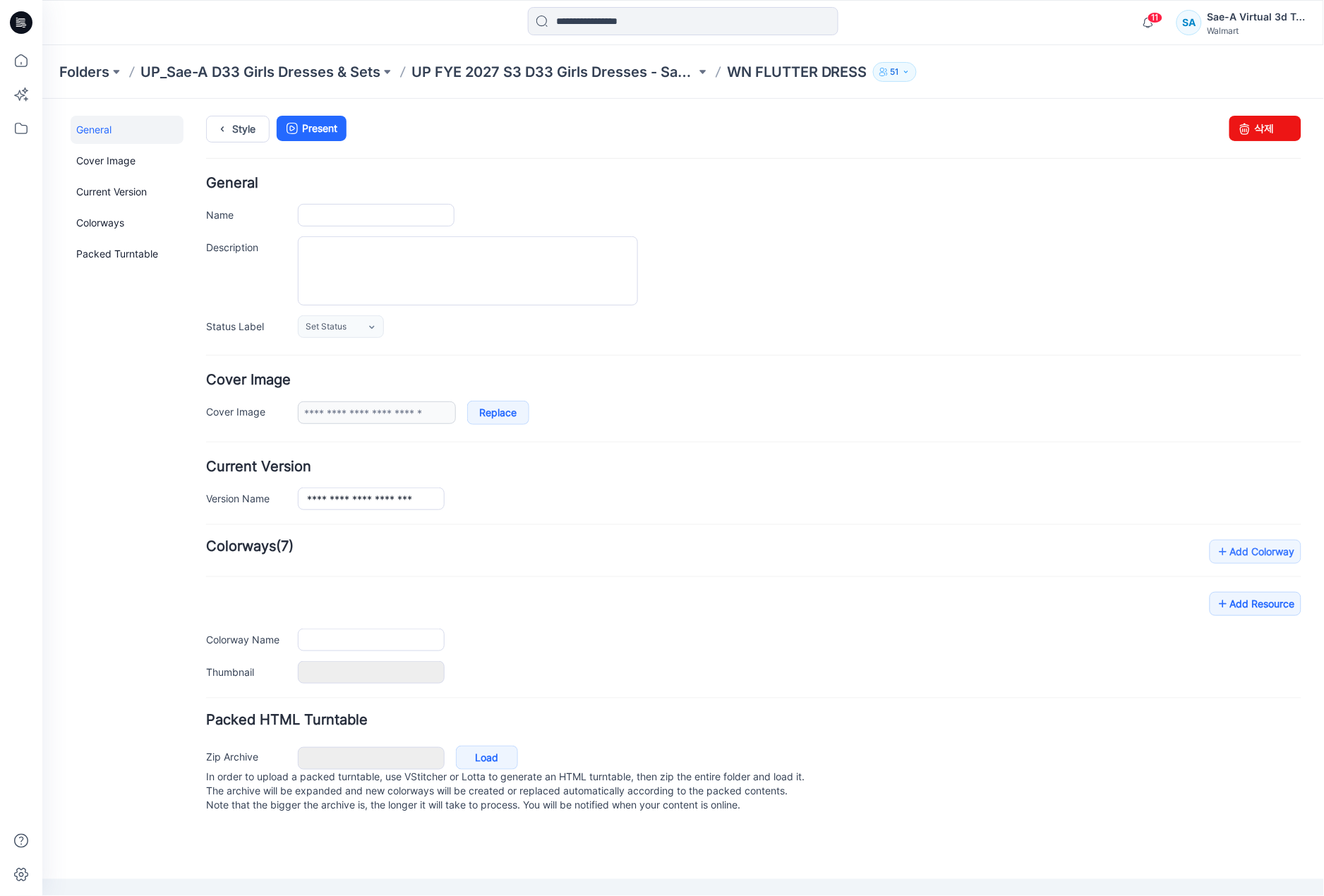
type input "**********"
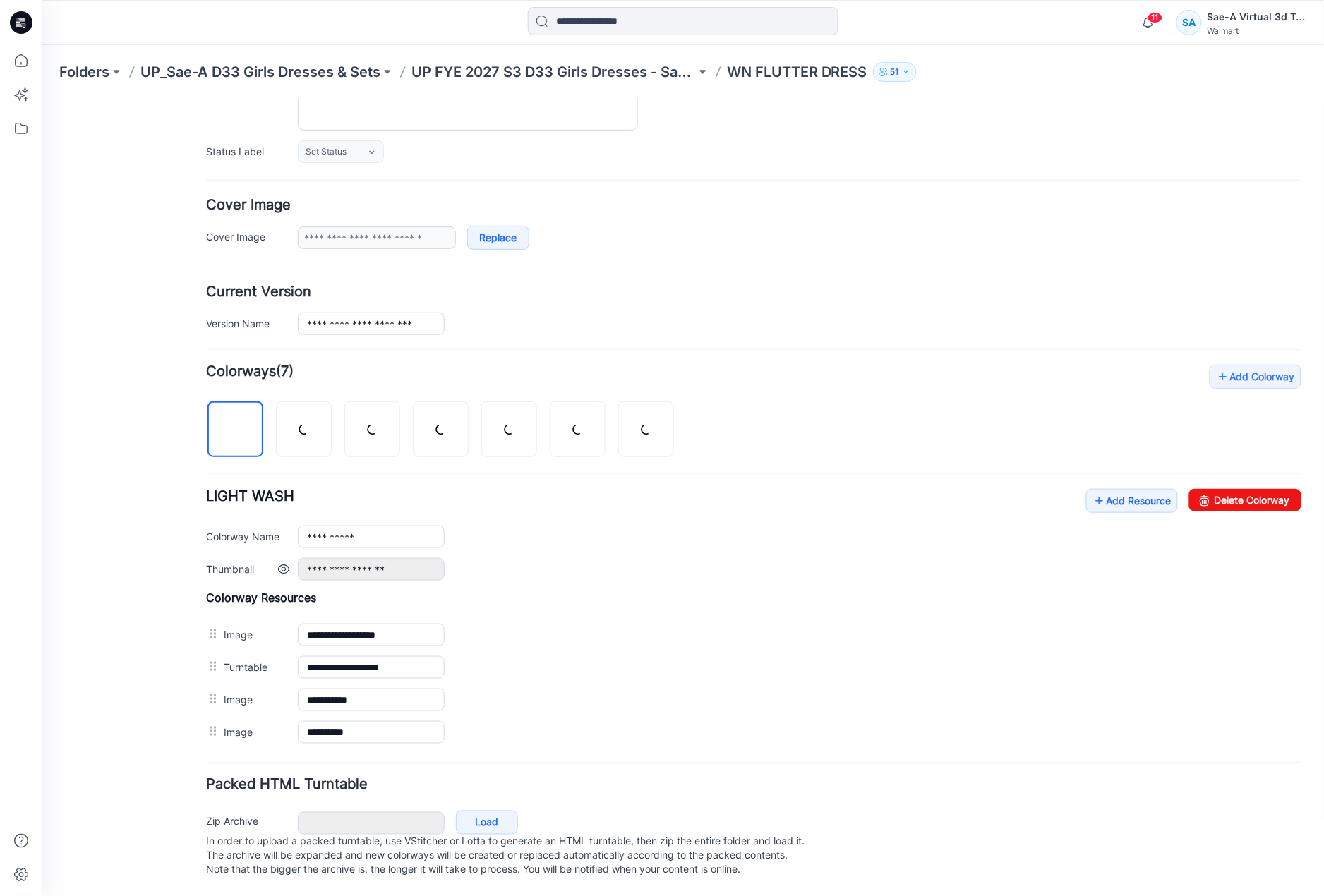
scroll to position [193, 0]
click at [1111, 492] on link "Add Resource" at bounding box center [1132, 500] width 92 height 24
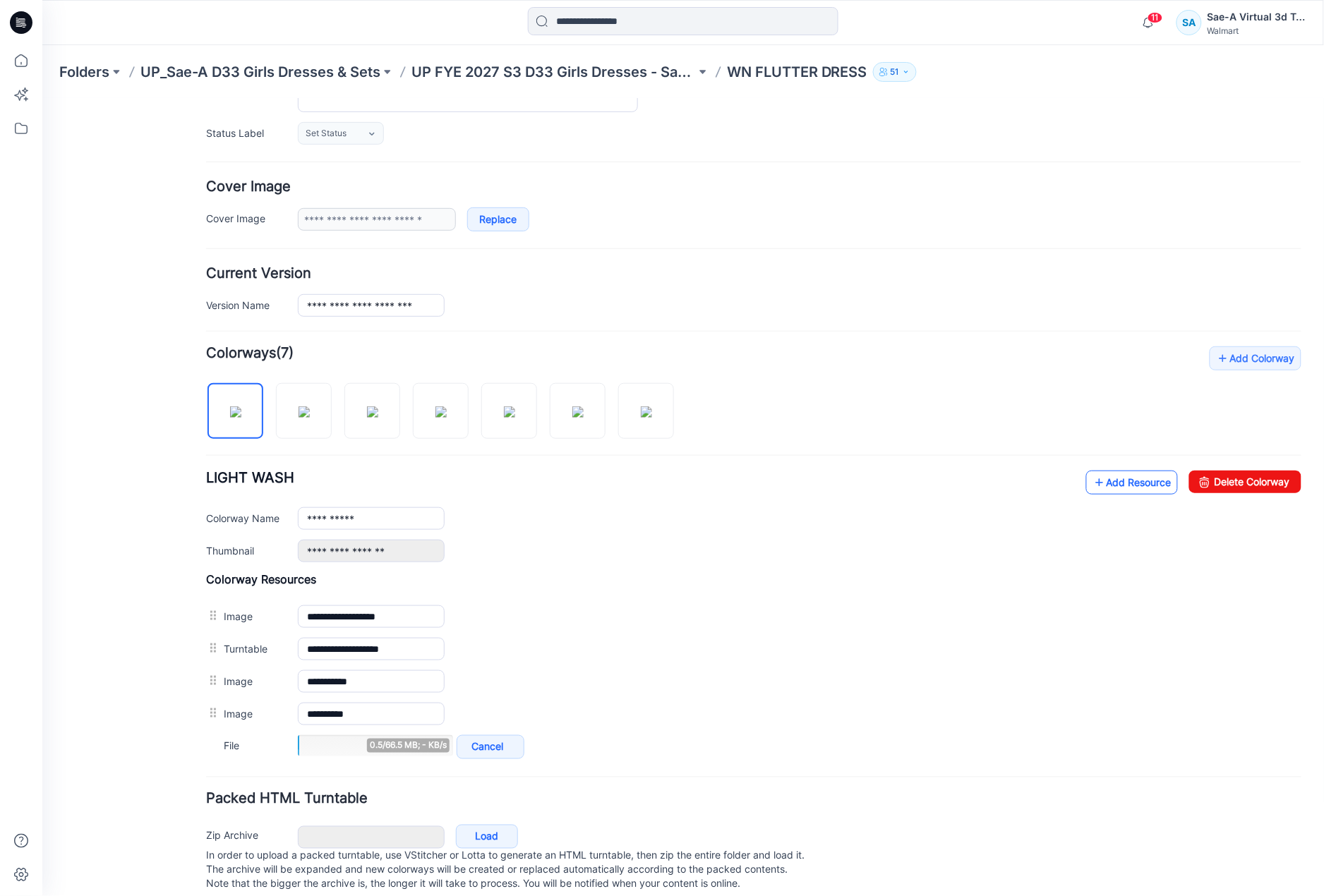
click at [1102, 487] on link "Add Resource" at bounding box center [1132, 481] width 92 height 24
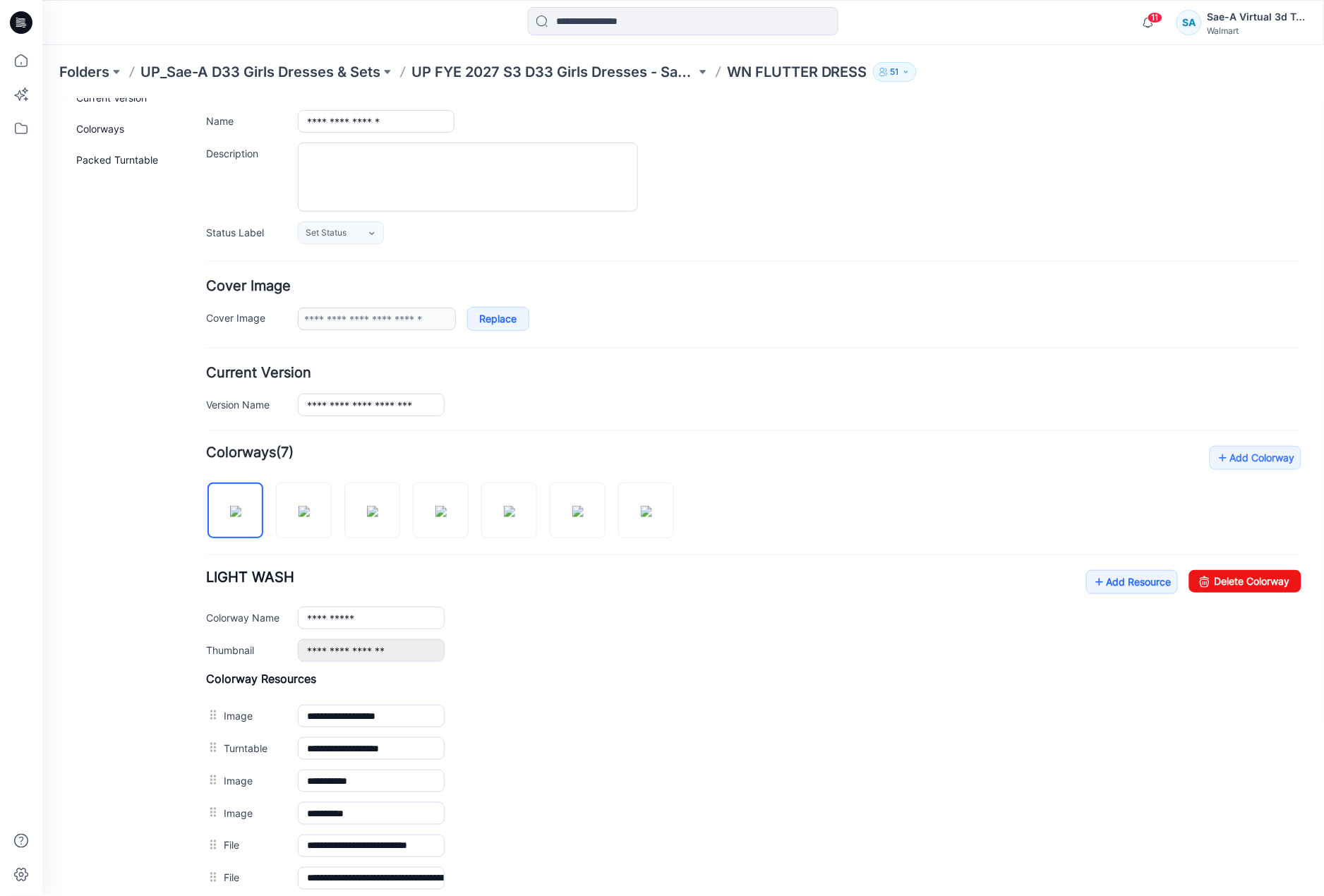
scroll to position [0, 0]
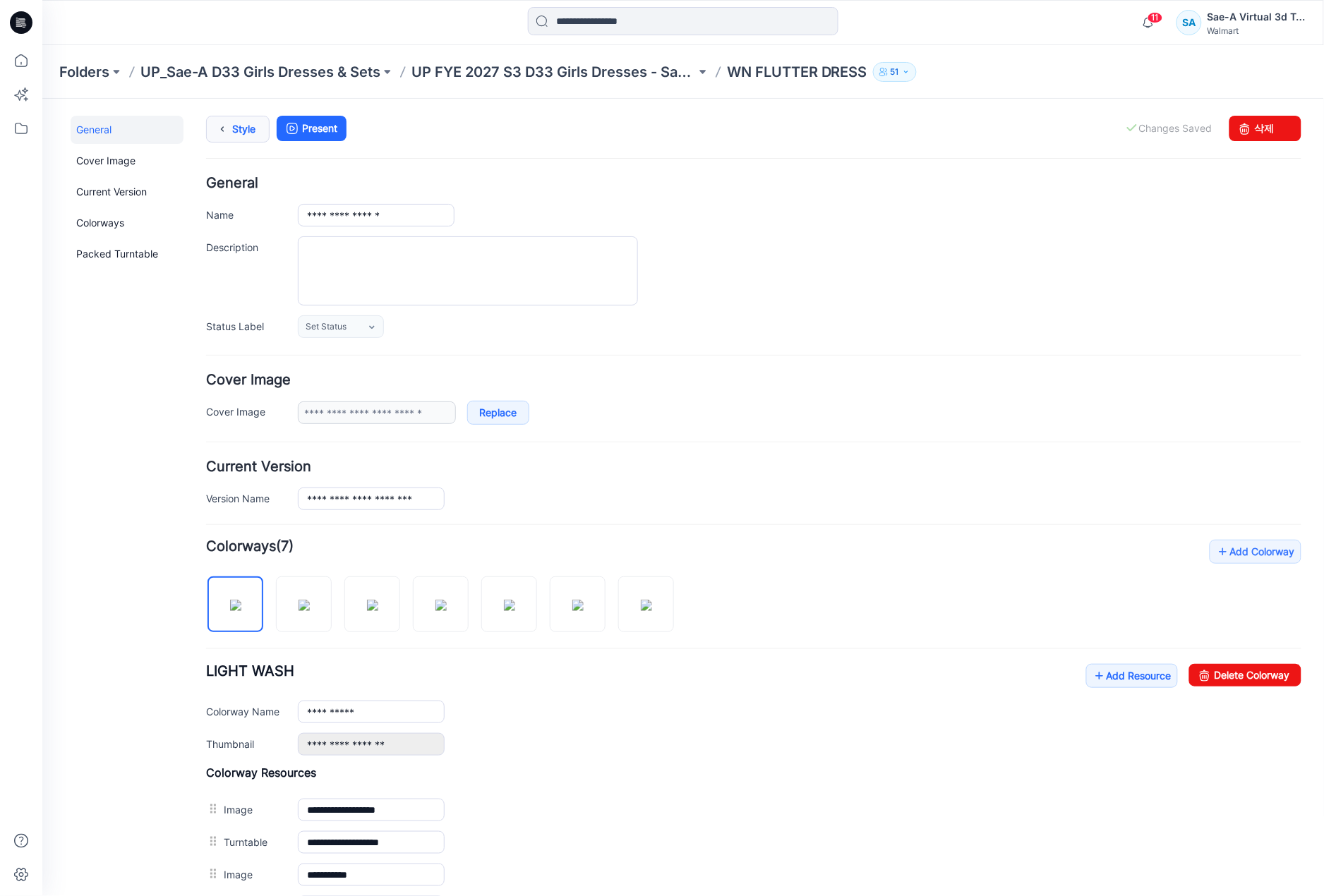
click at [249, 133] on link "Style" at bounding box center [237, 129] width 63 height 26
